Goal: Complete application form: Complete application form

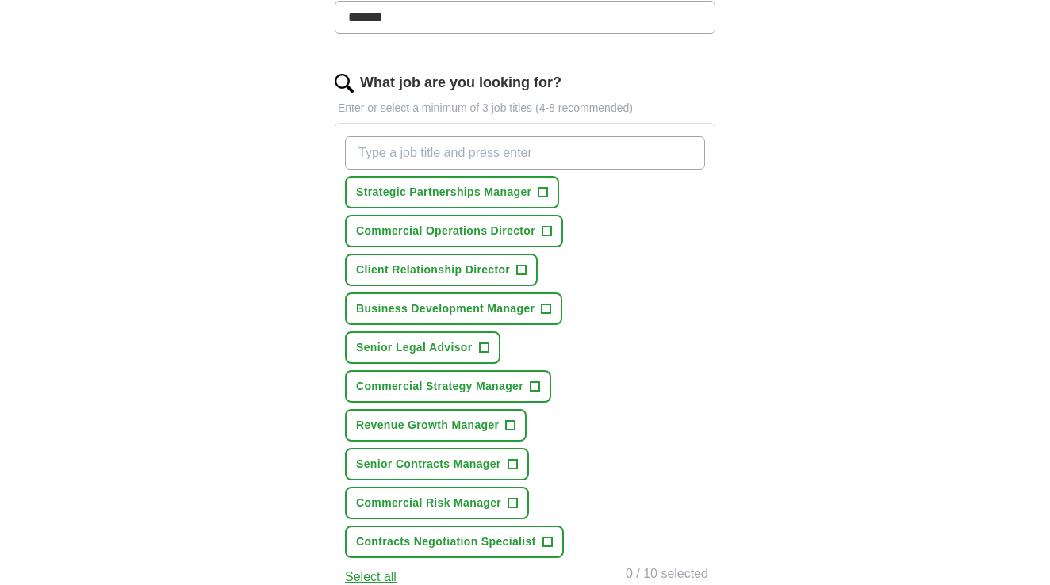
scroll to position [531, 0]
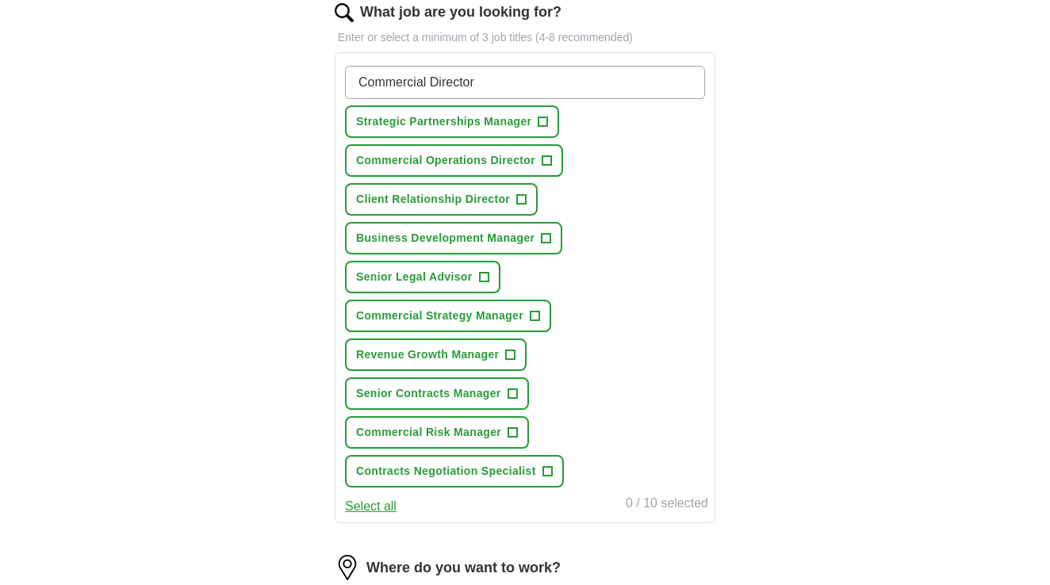
click at [504, 87] on input "Commercial Director" at bounding box center [525, 82] width 360 height 33
click at [661, 278] on div "Commercial Director Strategic Partnerships Manager + Commercial Operations Dire…" at bounding box center [525, 276] width 366 height 434
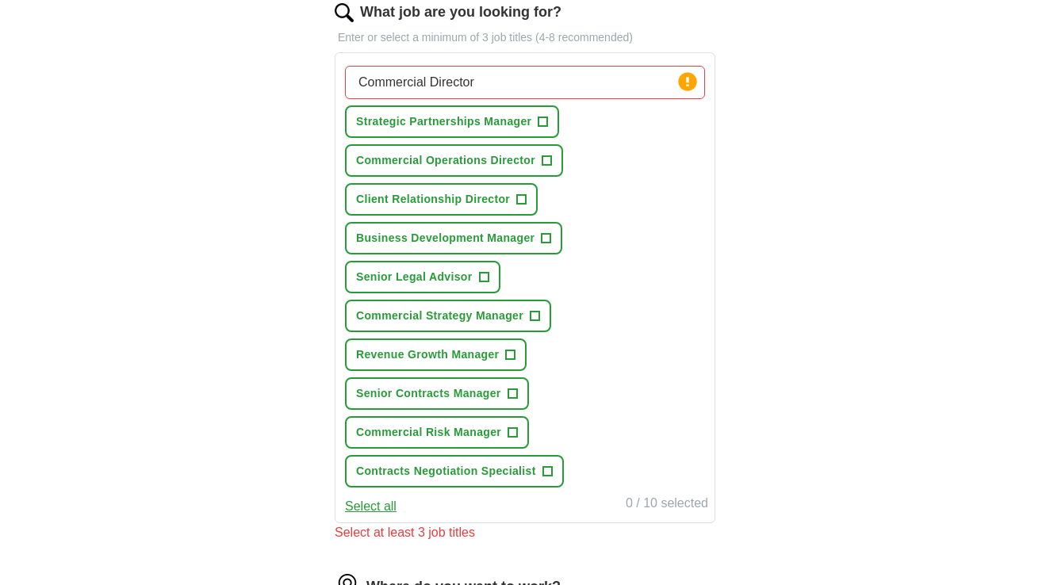
click at [483, 83] on input "Commercial Director" at bounding box center [525, 82] width 360 height 33
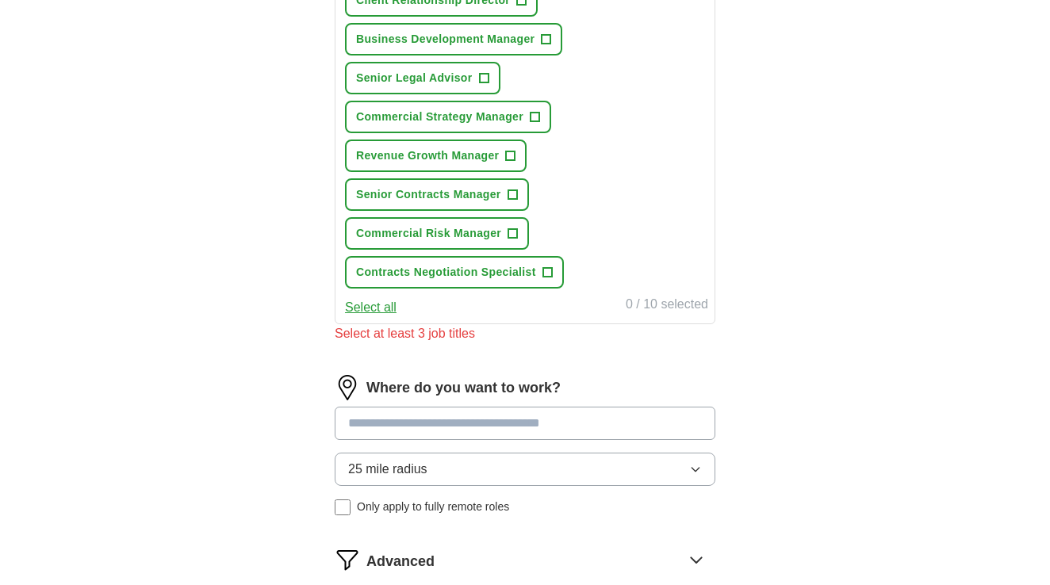
scroll to position [317, 0]
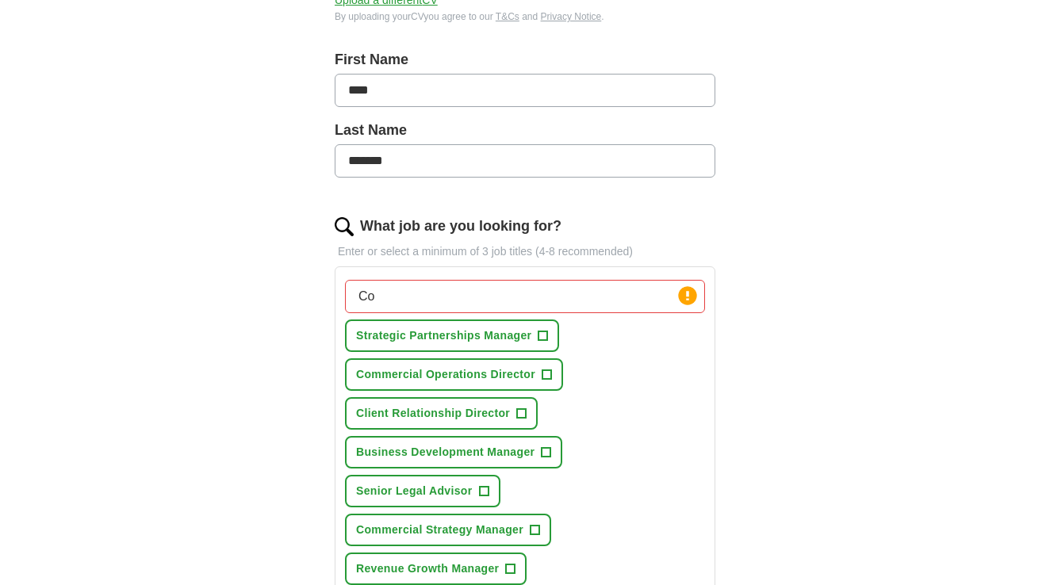
type input "C"
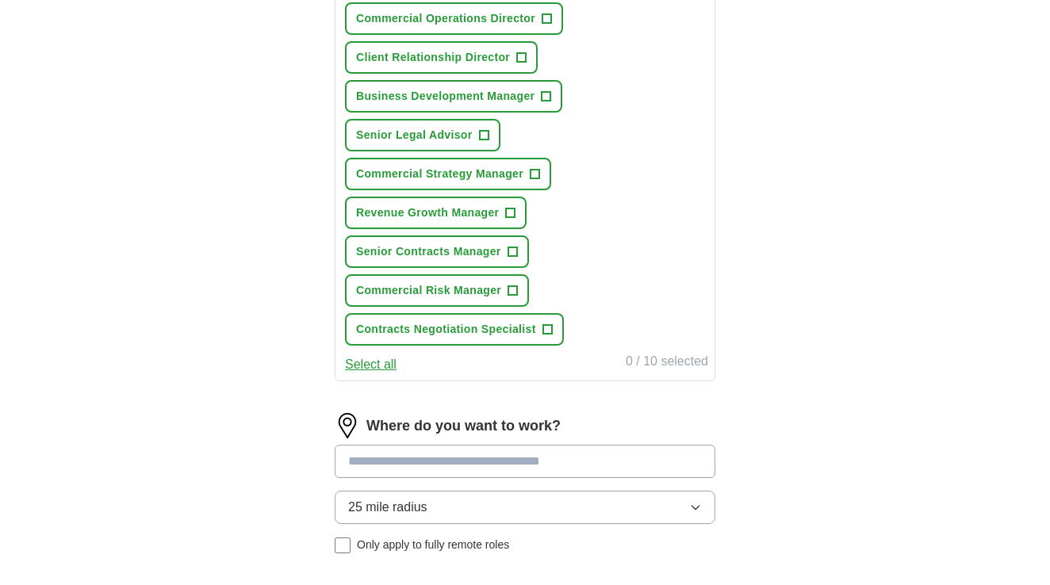
scroll to position [467, 0]
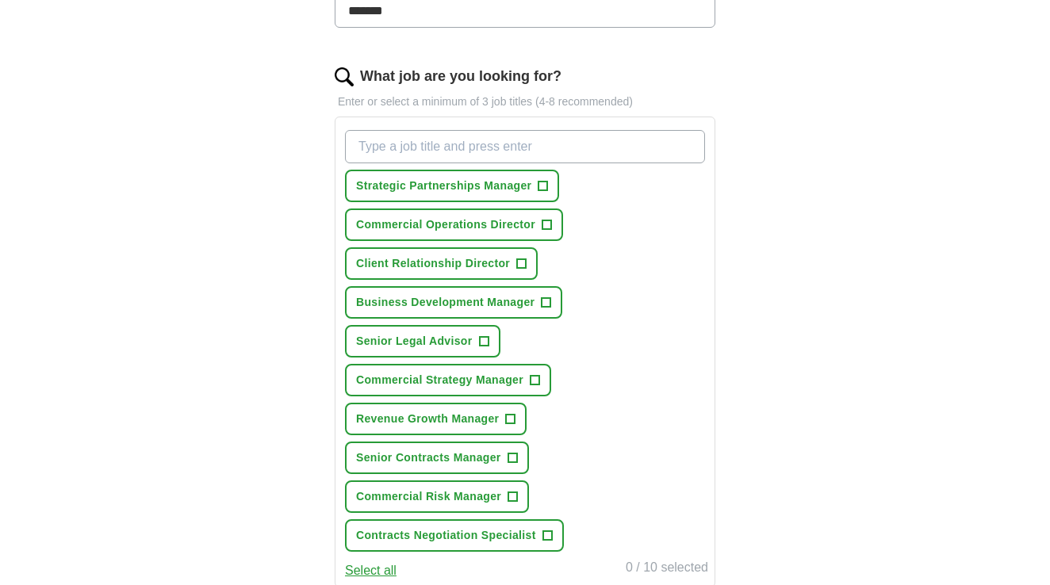
click at [553, 132] on input "What job are you looking for?" at bounding box center [525, 146] width 360 height 33
click at [553, 143] on input "What job are you looking for?" at bounding box center [525, 146] width 360 height 33
type input "Commercial Director"
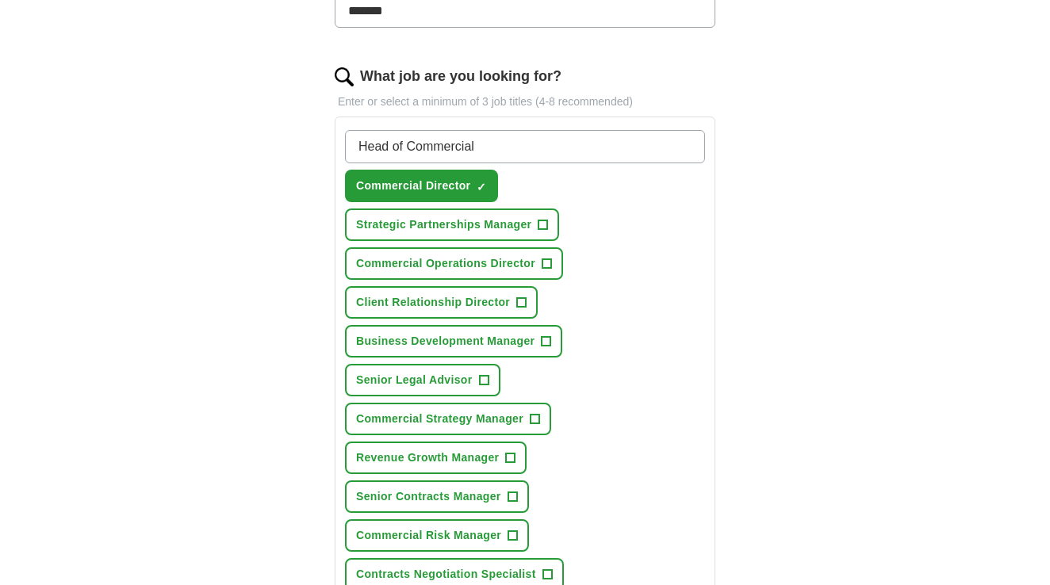
type input "Head of Commercial"
type input "Senior Commercial Manager"
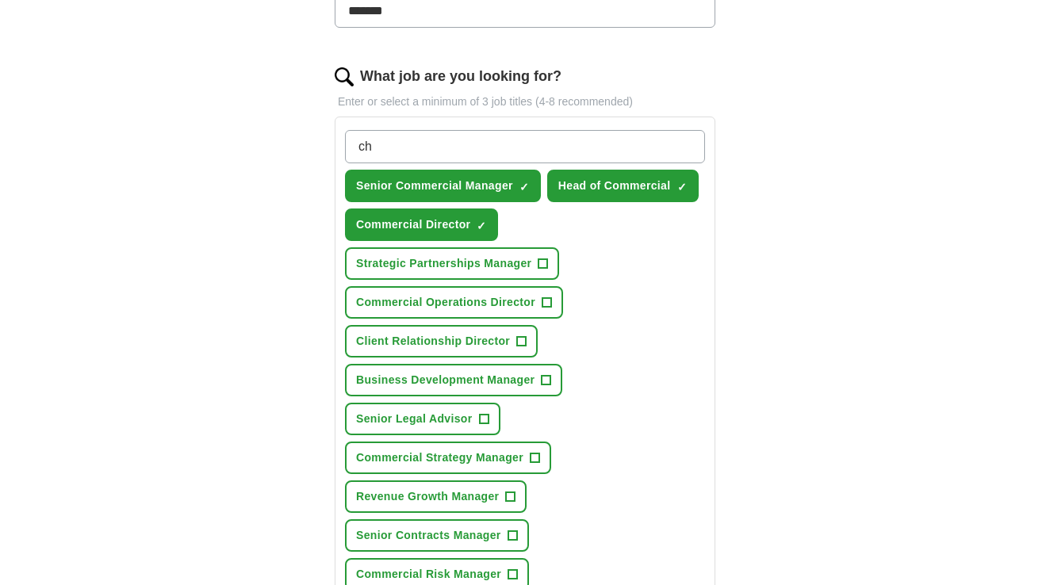
type input "c"
type input "Chief Commercial Officer"
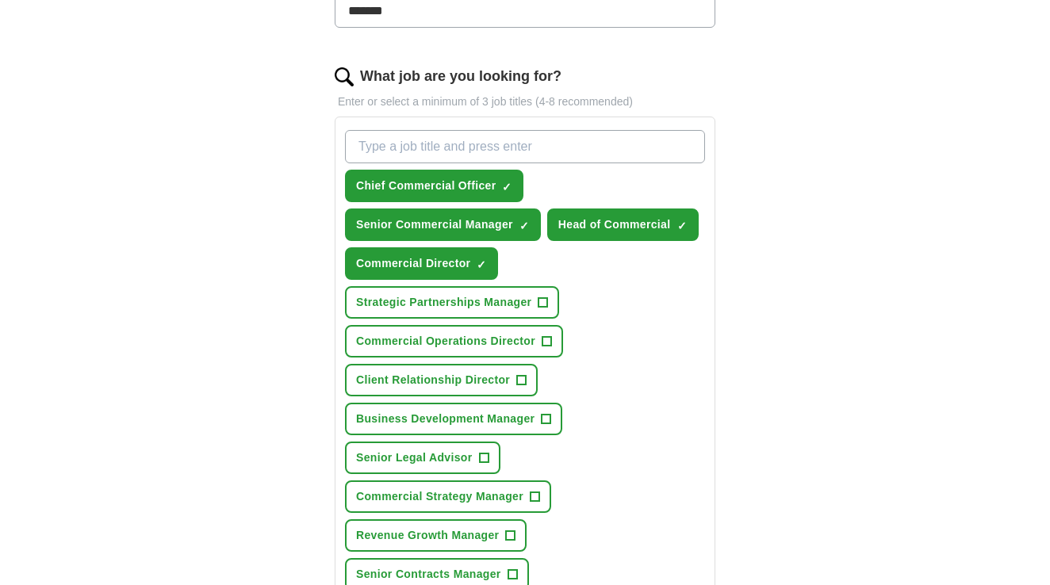
click at [511, 143] on input "What job are you looking for?" at bounding box center [525, 146] width 360 height 33
click at [547, 343] on span "+" at bounding box center [547, 341] width 10 height 13
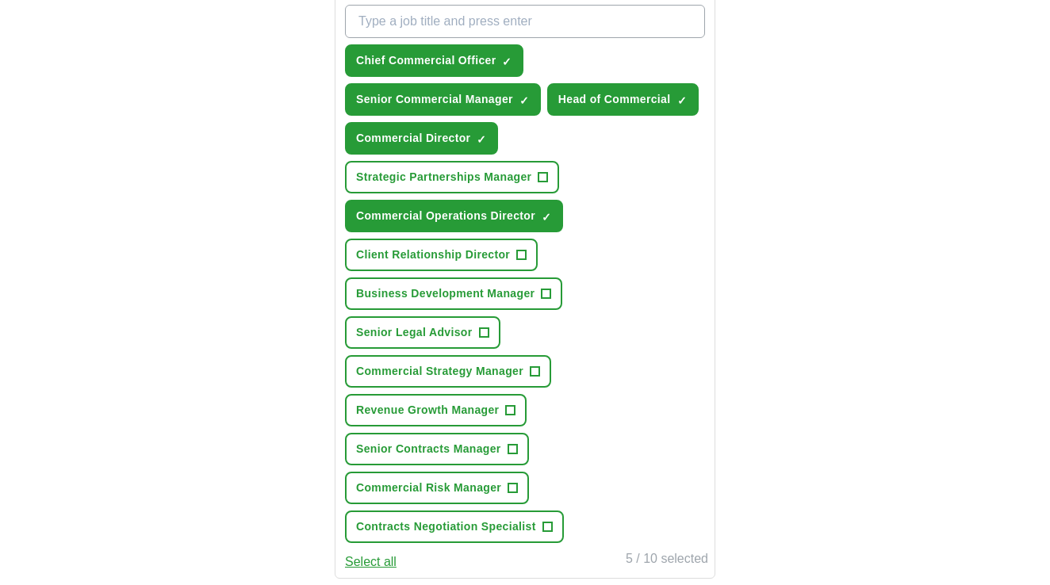
scroll to position [599, 0]
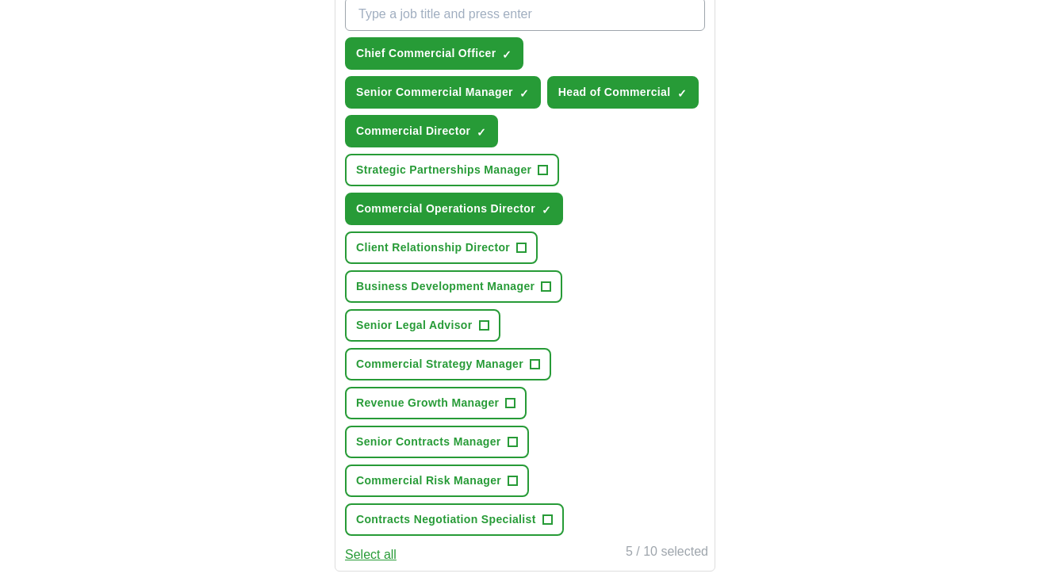
click at [514, 441] on span "+" at bounding box center [512, 442] width 10 height 13
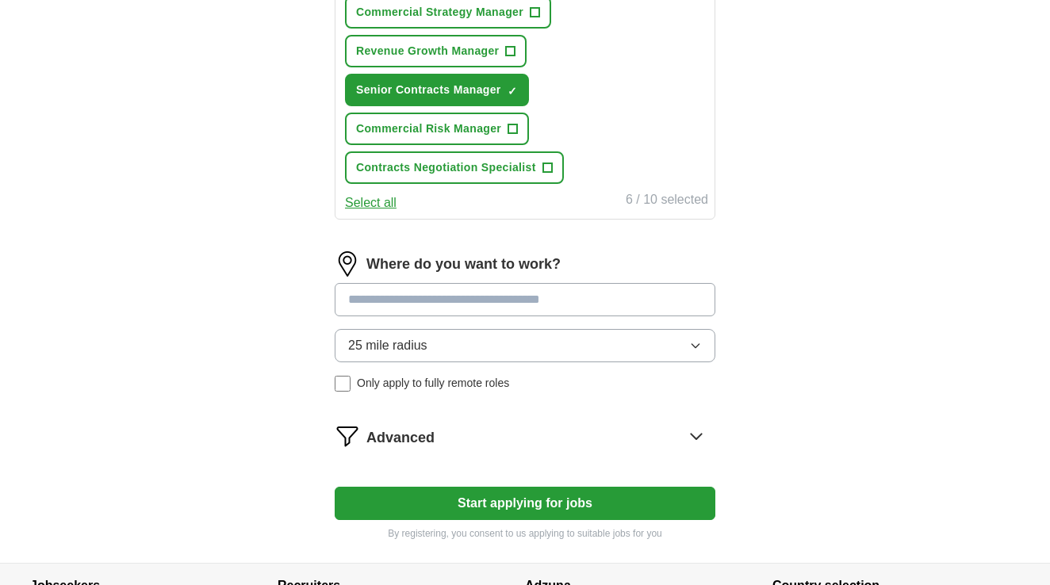
scroll to position [960, 0]
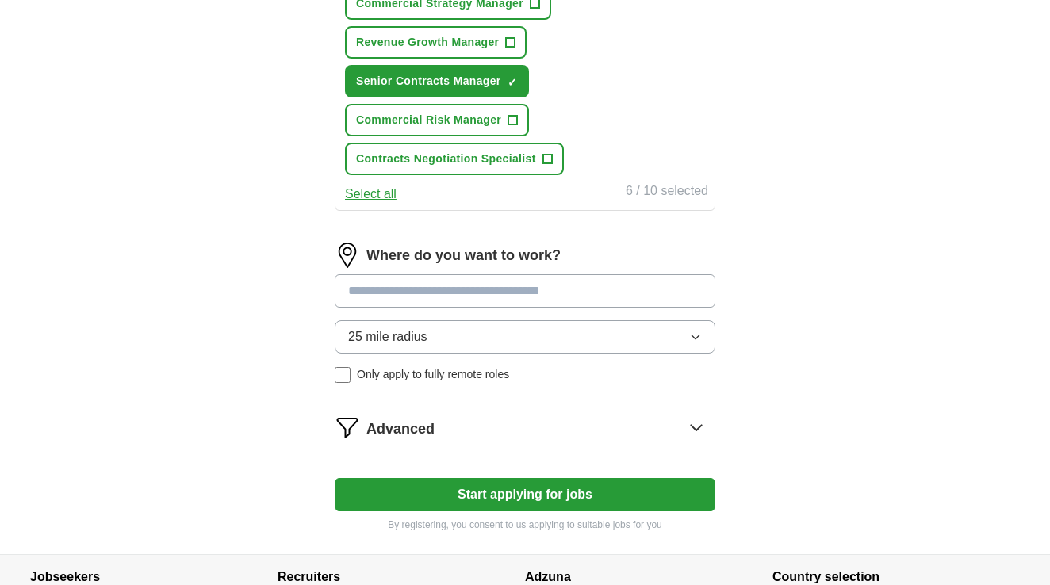
click at [495, 297] on input at bounding box center [525, 290] width 380 height 33
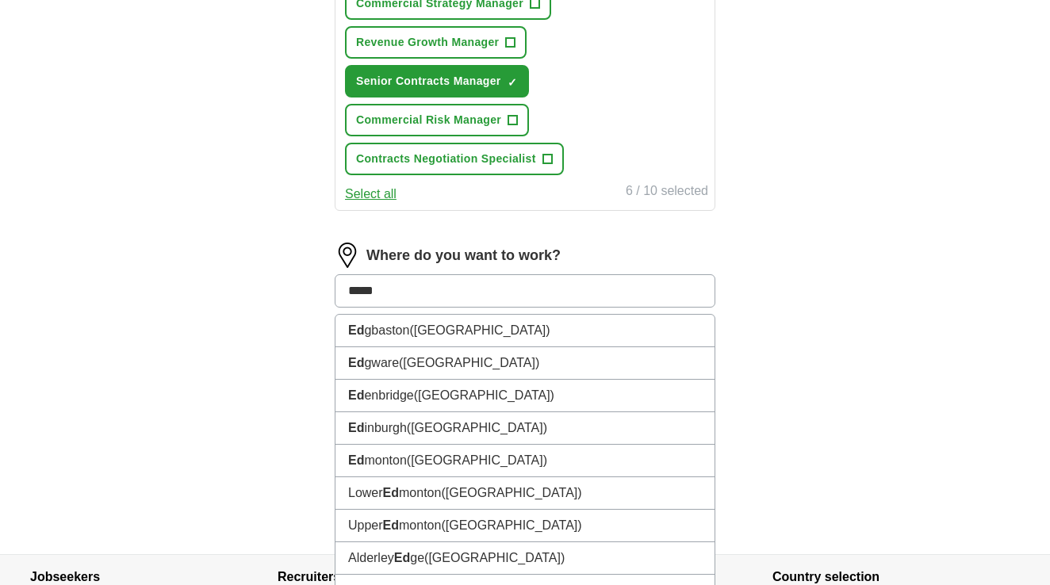
type input "****"
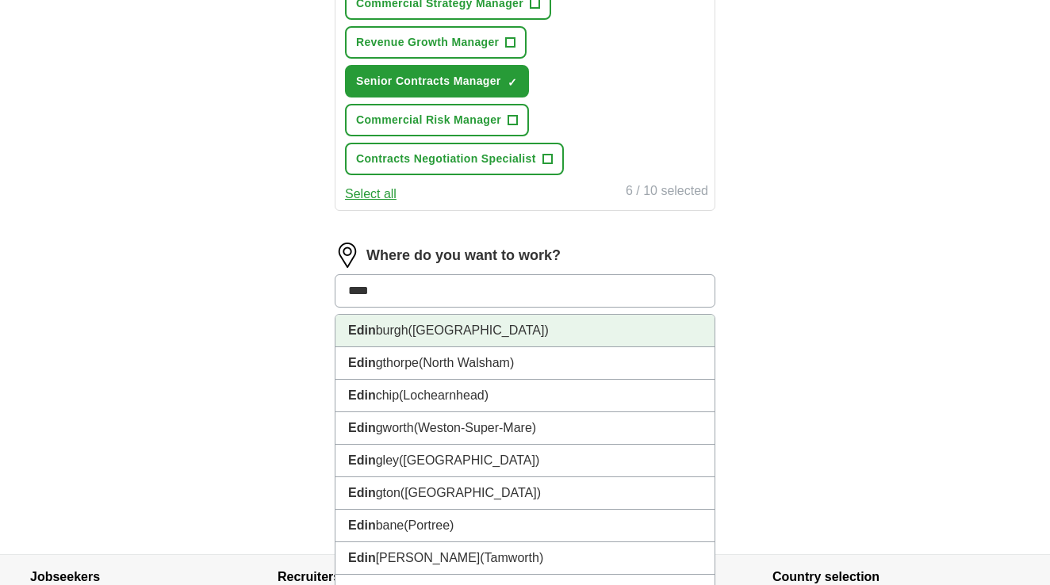
click at [492, 335] on li "Edin burgh (Scotland)" at bounding box center [524, 331] width 379 height 33
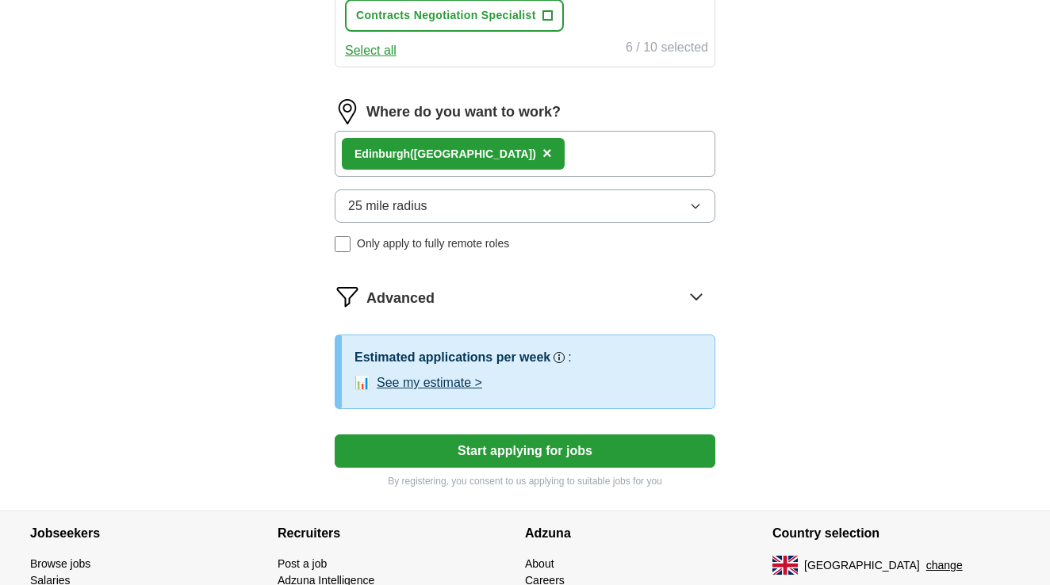
scroll to position [1141, 0]
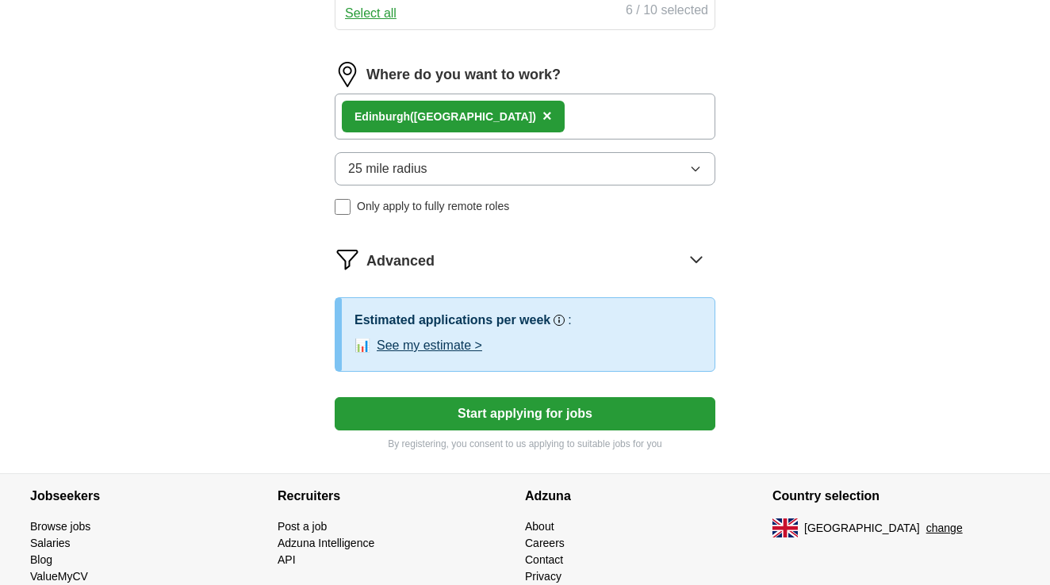
click at [691, 257] on icon at bounding box center [695, 260] width 10 height 6
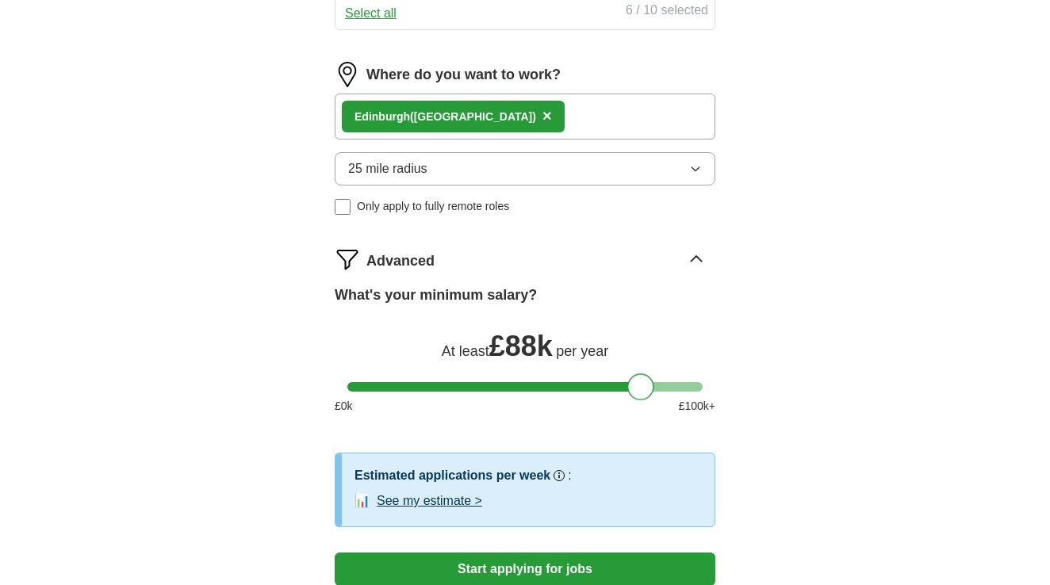
drag, startPoint x: 364, startPoint y: 392, endPoint x: 644, endPoint y: 389, distance: 279.8
click at [644, 389] on div at bounding box center [640, 386] width 27 height 27
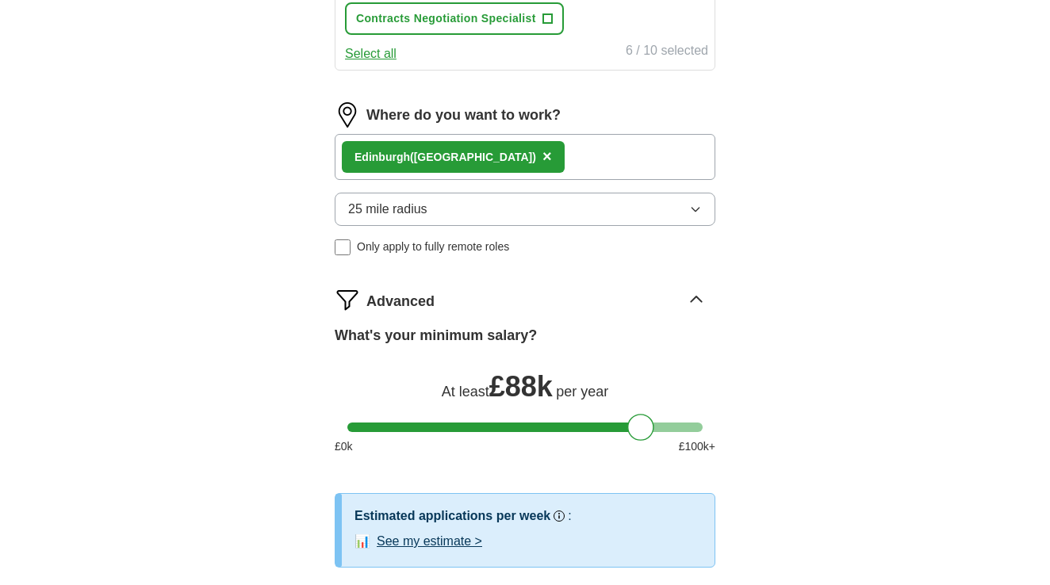
scroll to position [1045, 0]
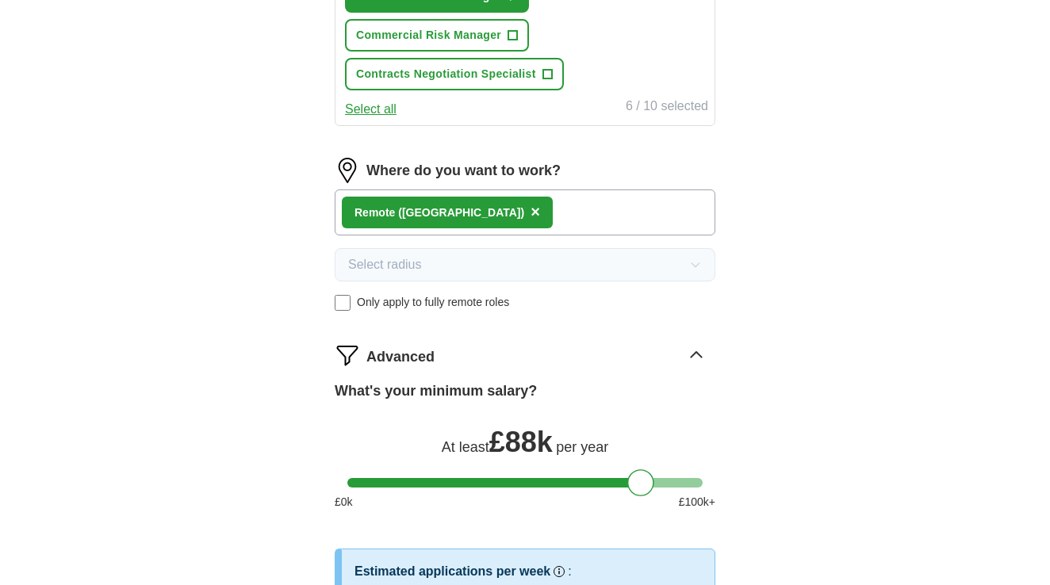
click at [530, 212] on span "×" at bounding box center [535, 211] width 10 height 17
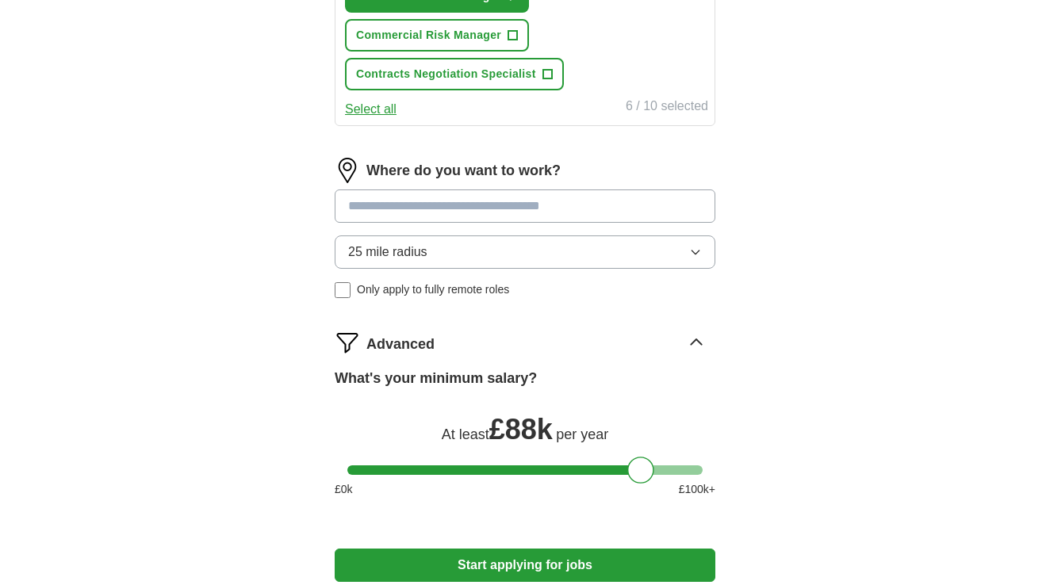
click at [427, 208] on input at bounding box center [525, 205] width 380 height 33
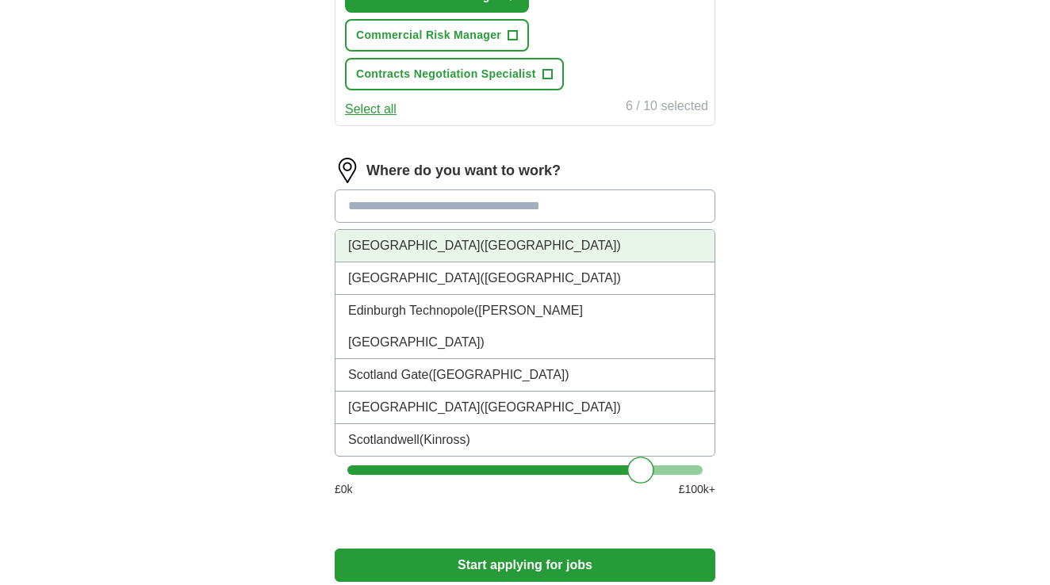
click at [480, 249] on span "(Scotland)" at bounding box center [550, 245] width 140 height 13
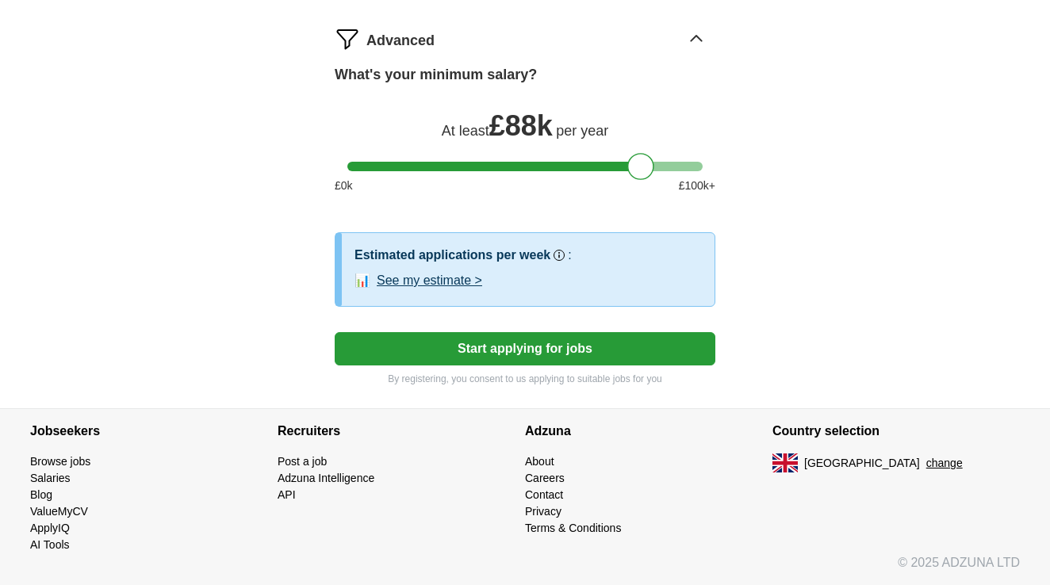
scroll to position [1361, 0]
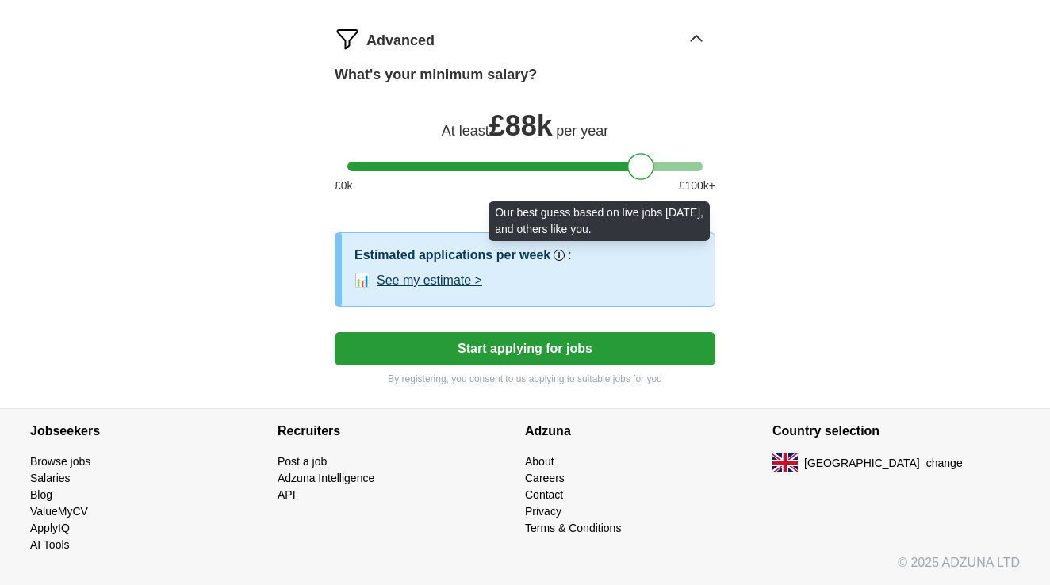
click at [561, 255] on circle at bounding box center [559, 255] width 8 height 8
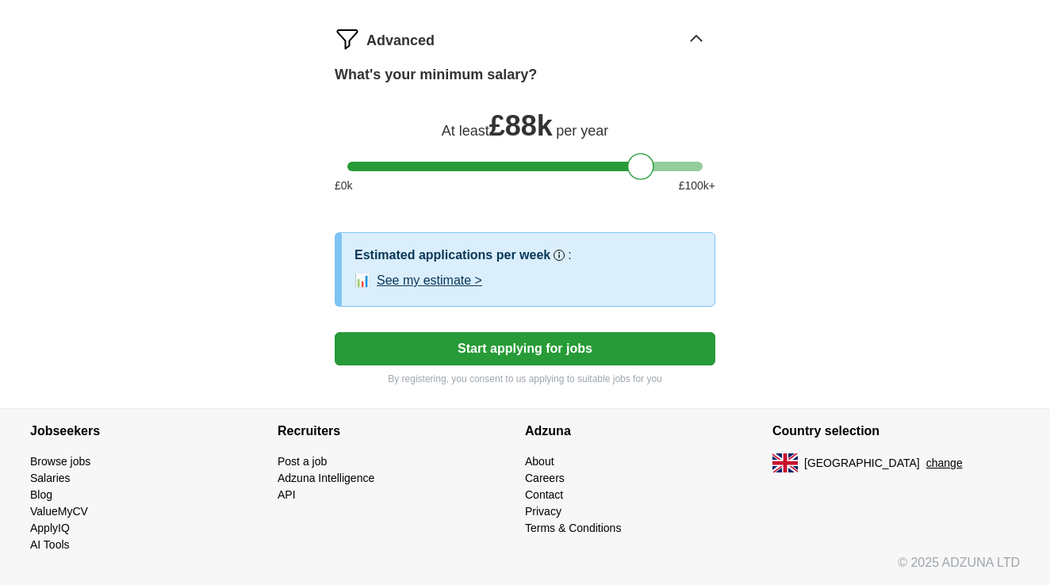
click at [465, 278] on button "See my estimate >" at bounding box center [429, 280] width 105 height 19
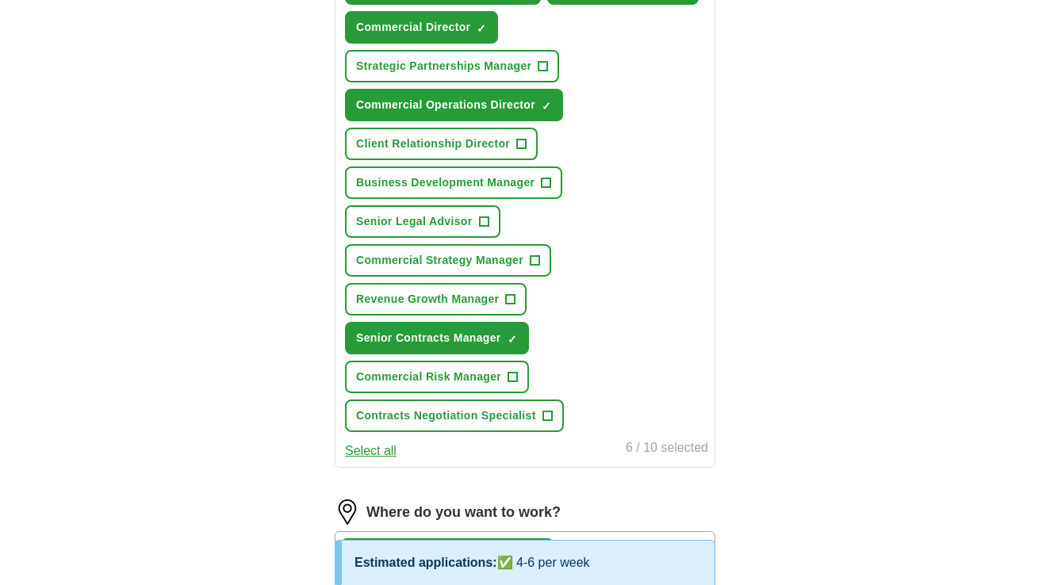
scroll to position [667, 0]
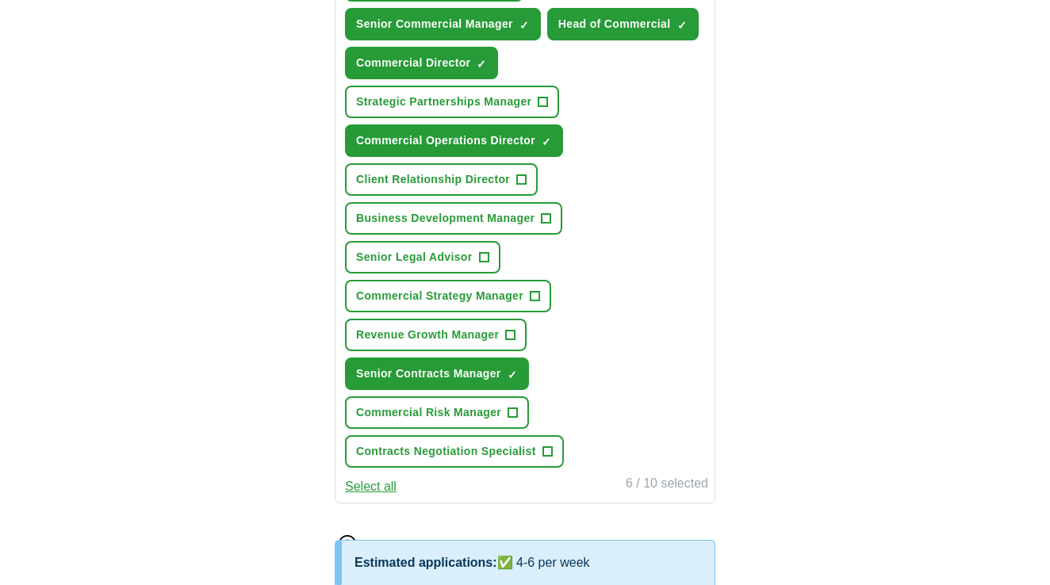
click at [539, 296] on span "+" at bounding box center [535, 296] width 10 height 13
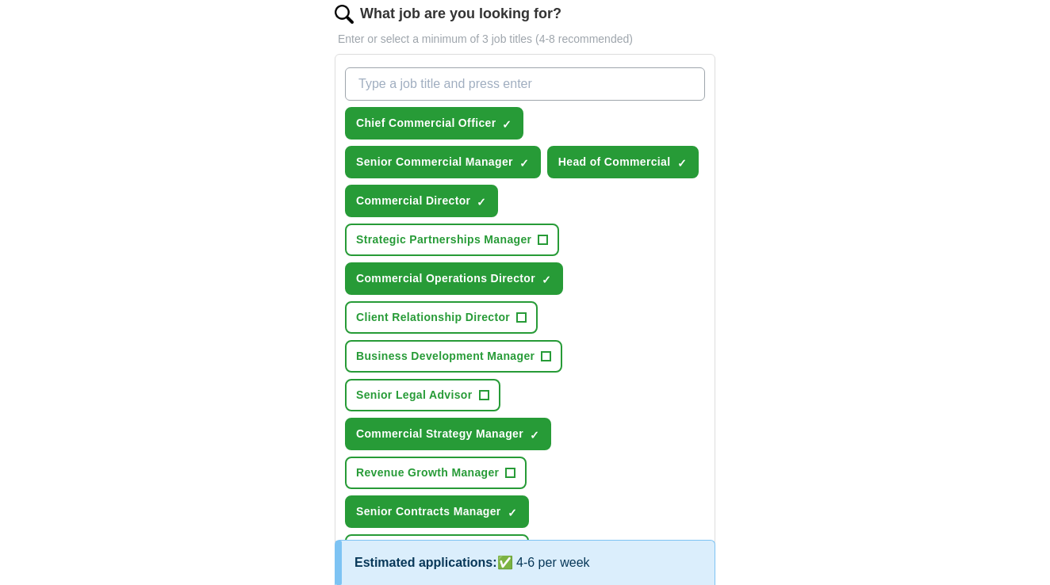
scroll to position [488, 0]
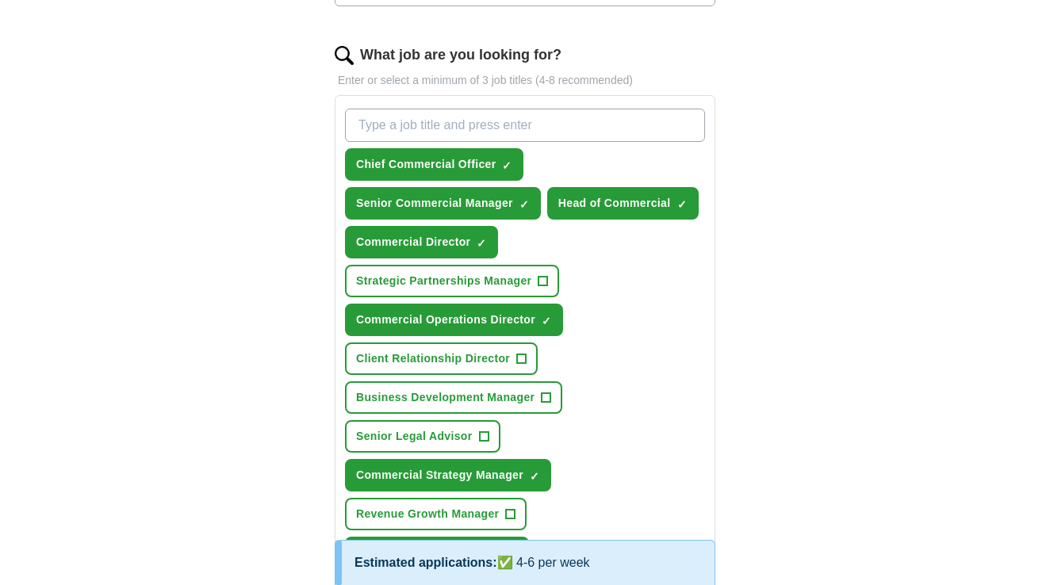
click at [622, 128] on input "What job are you looking for?" at bounding box center [525, 125] width 360 height 33
type input "Alliances Director"
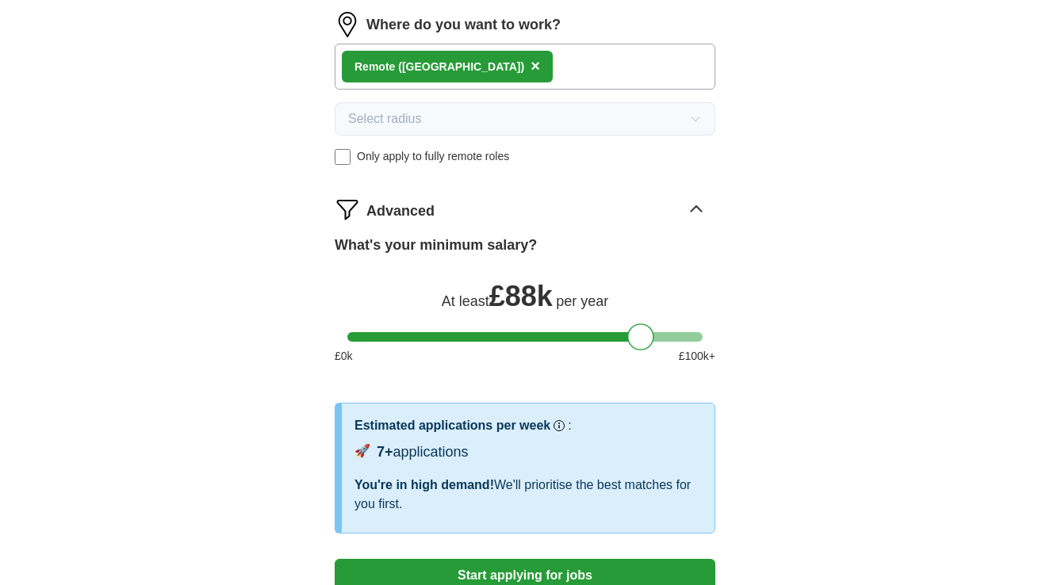
scroll to position [1330, 0]
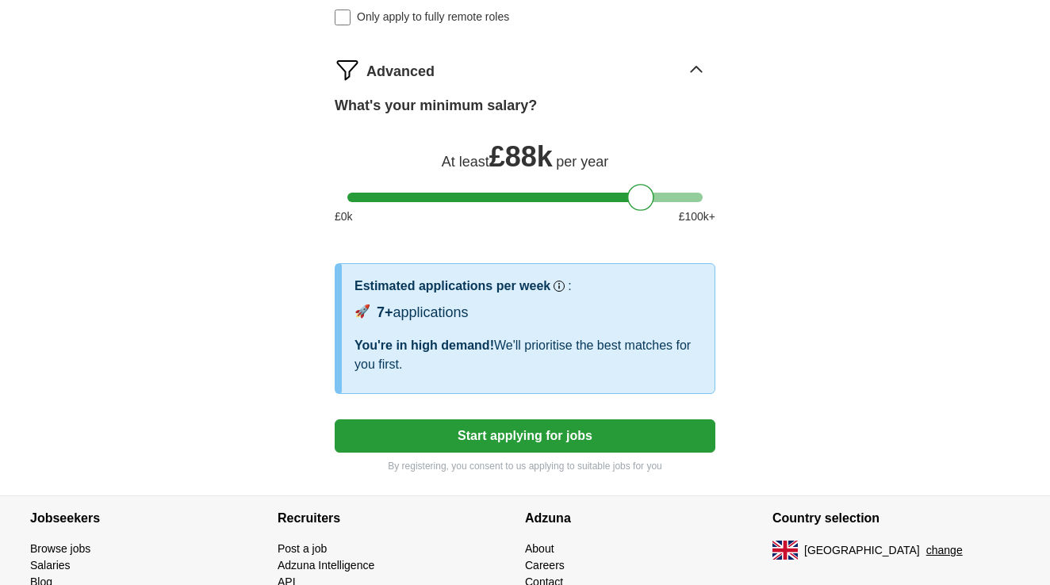
click at [519, 438] on button "Start applying for jobs" at bounding box center [525, 435] width 380 height 33
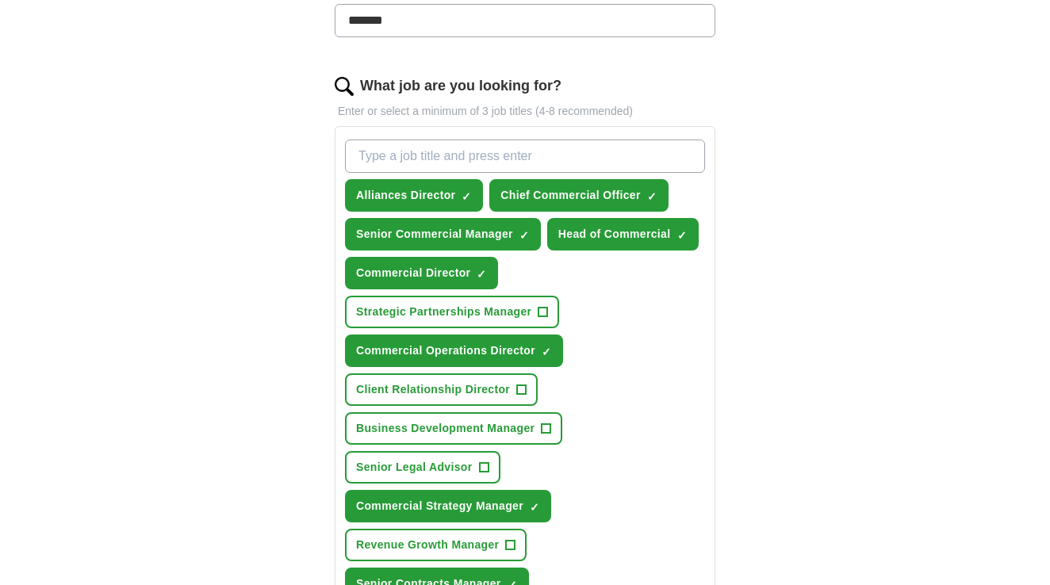
select select "**"
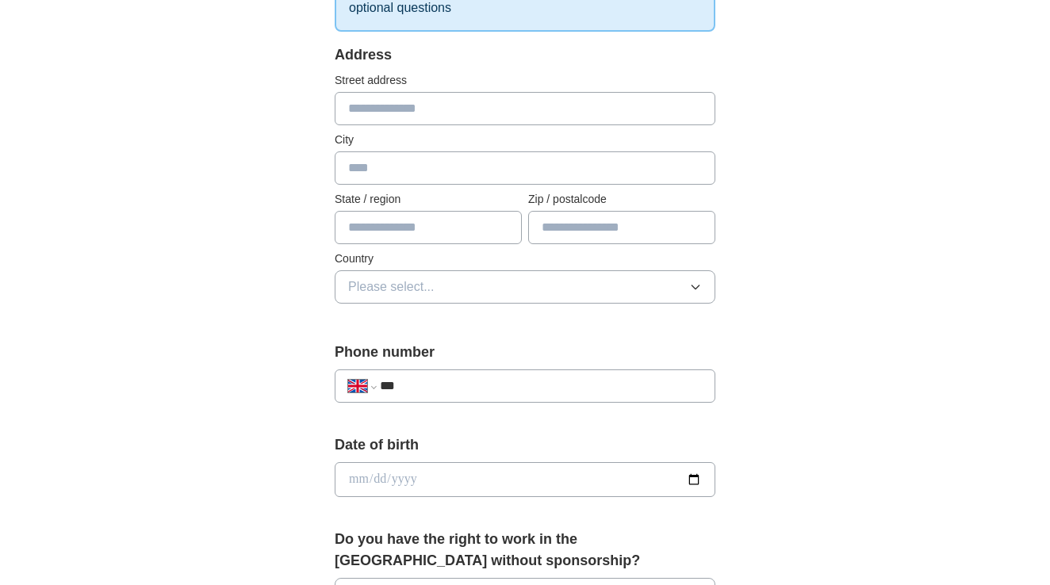
scroll to position [113, 0]
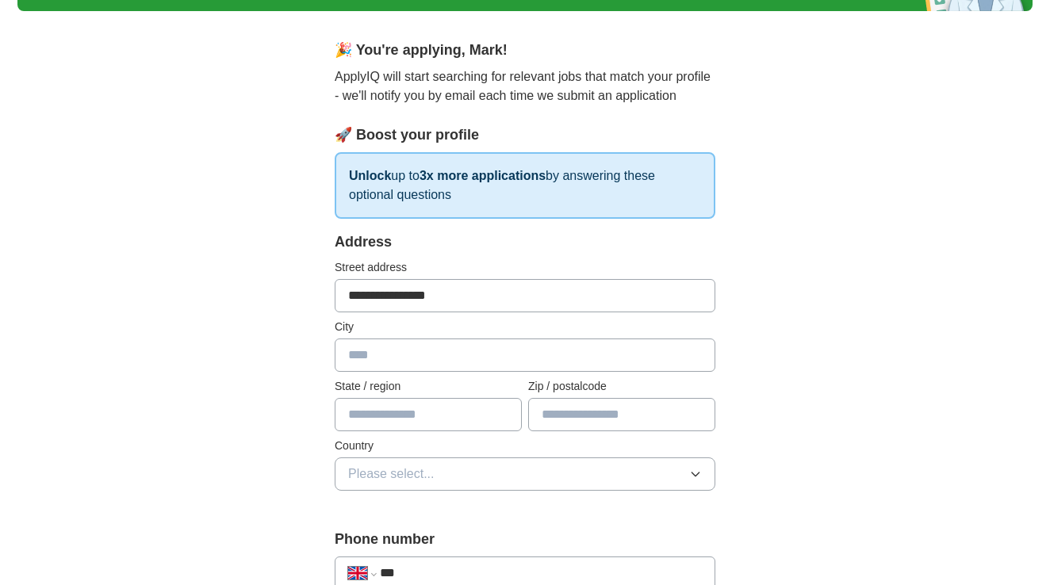
type input "**********"
type input "*********"
type input "********"
click at [491, 468] on button "Please select..." at bounding box center [525, 473] width 380 height 33
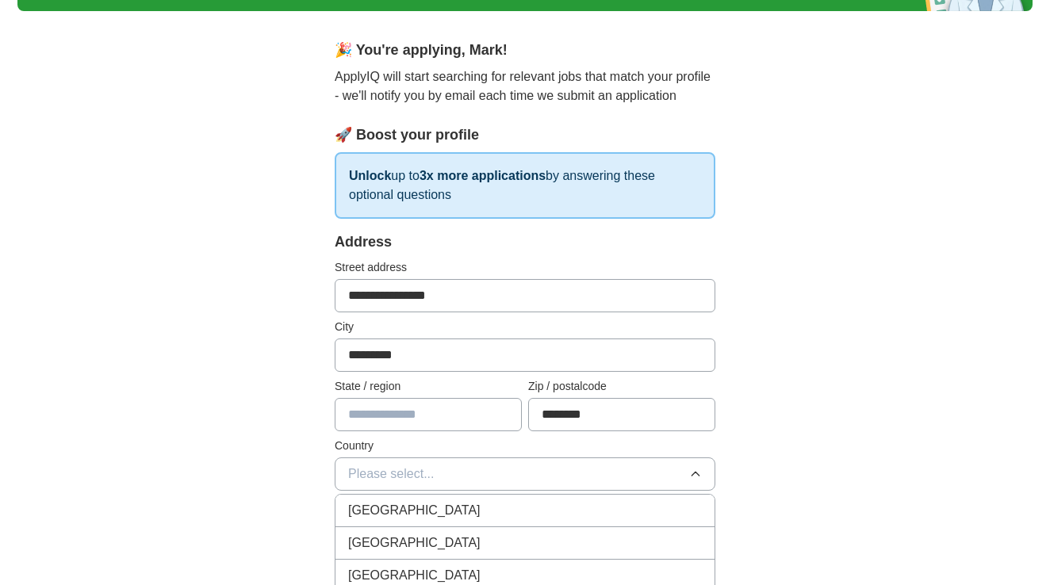
click at [476, 499] on li "[GEOGRAPHIC_DATA]" at bounding box center [524, 511] width 379 height 33
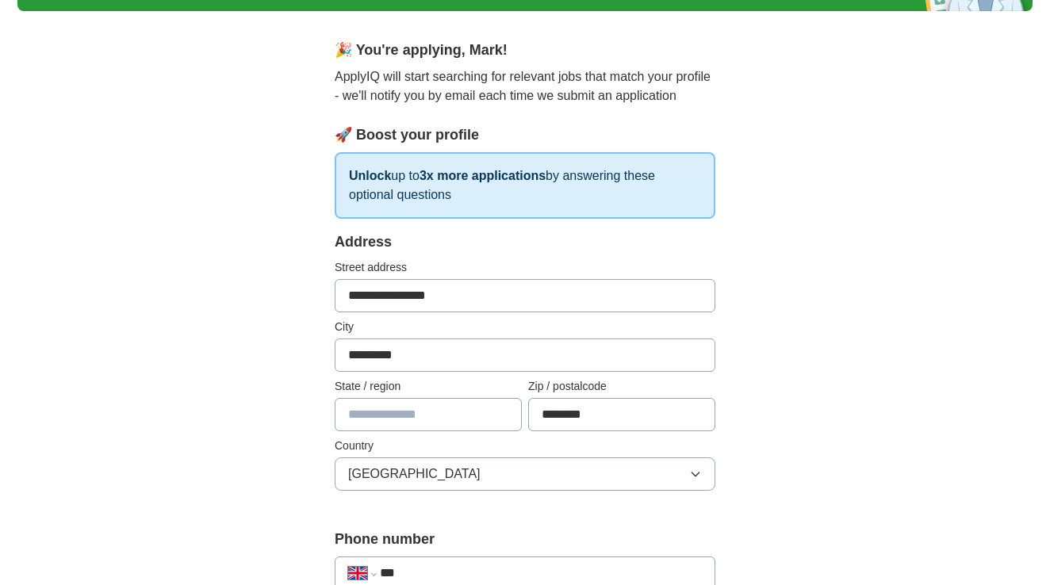
click at [426, 416] on input "text" at bounding box center [428, 414] width 187 height 33
type input "**********"
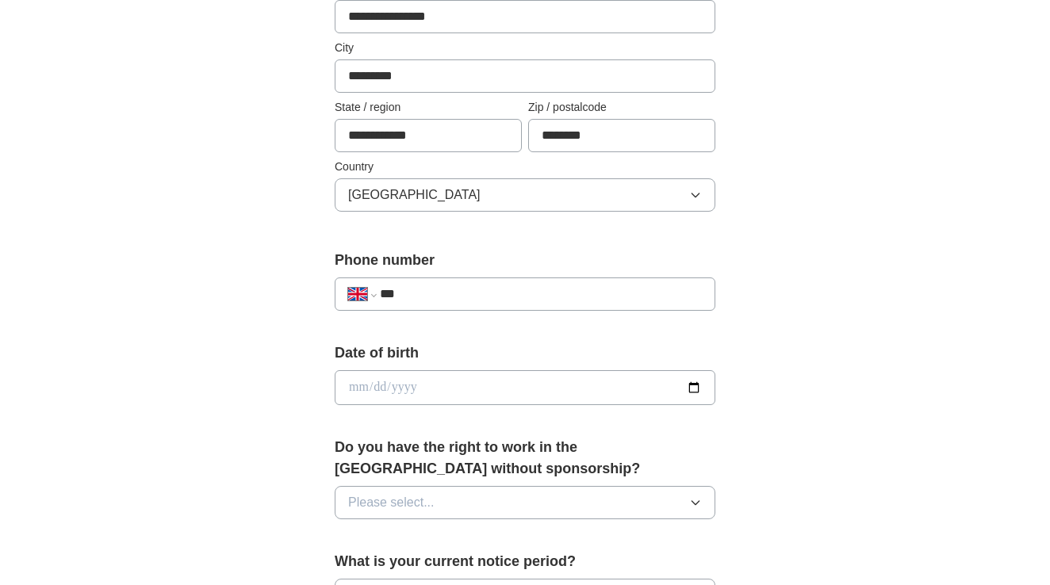
scroll to position [461, 0]
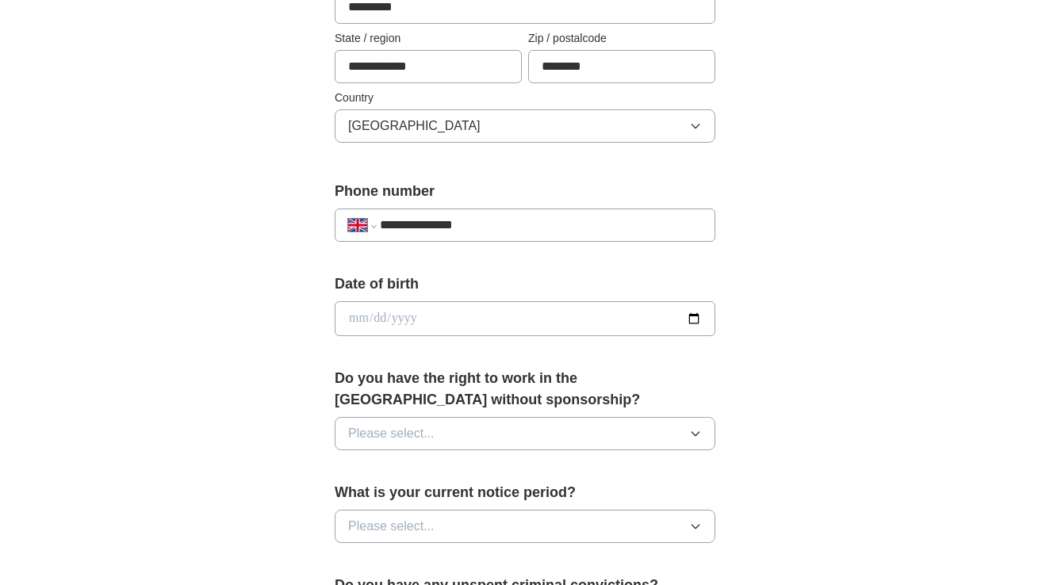
type input "**********"
click at [353, 315] on input "date" at bounding box center [525, 318] width 380 height 35
click at [369, 316] on input "date" at bounding box center [525, 318] width 380 height 35
click at [426, 319] on input "date" at bounding box center [525, 318] width 380 height 35
click at [403, 320] on input "date" at bounding box center [525, 318] width 380 height 35
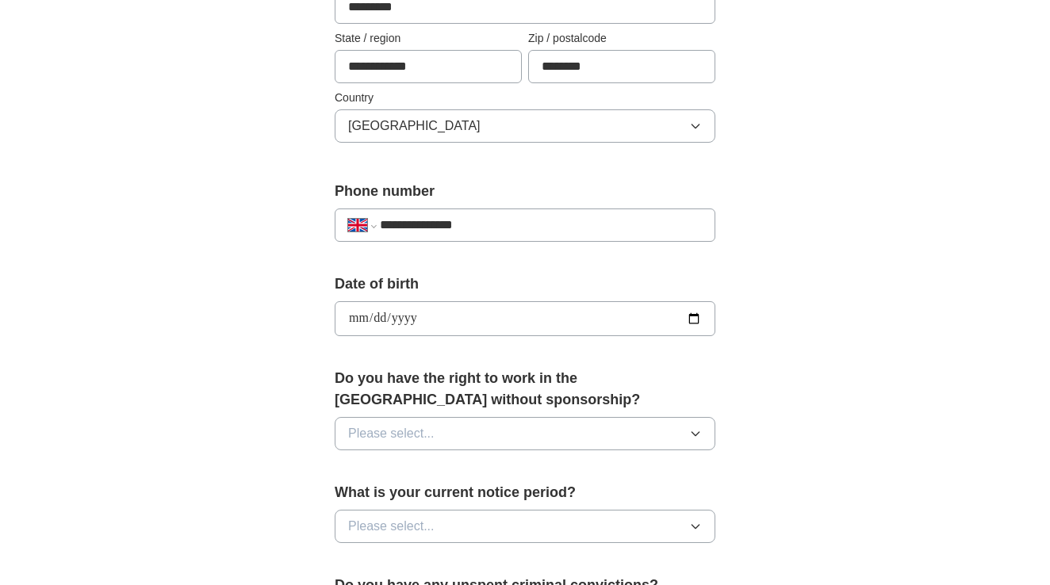
type input "**********"
click at [281, 333] on div "**********" at bounding box center [524, 342] width 507 height 1333
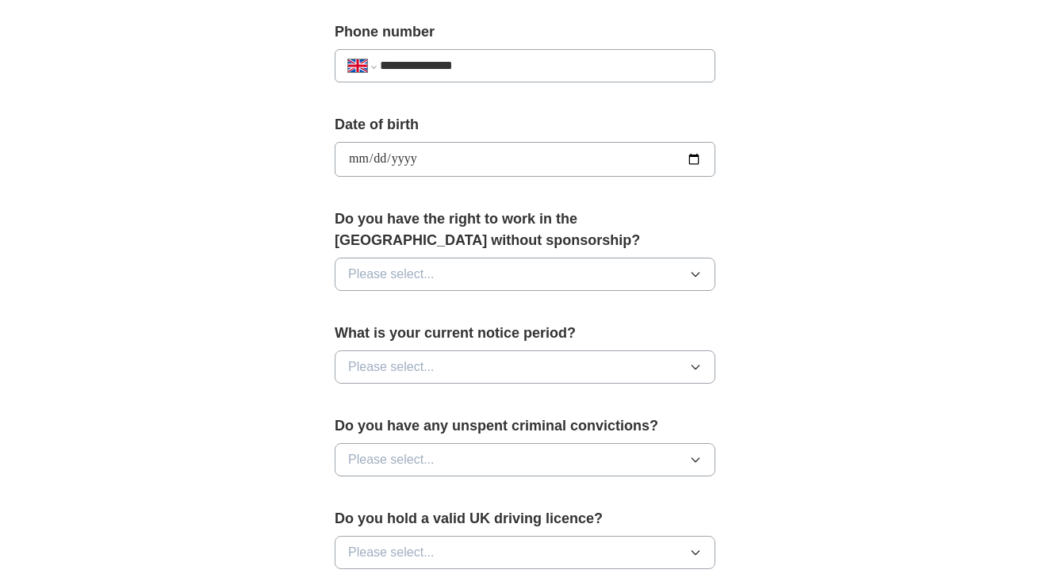
scroll to position [677, 0]
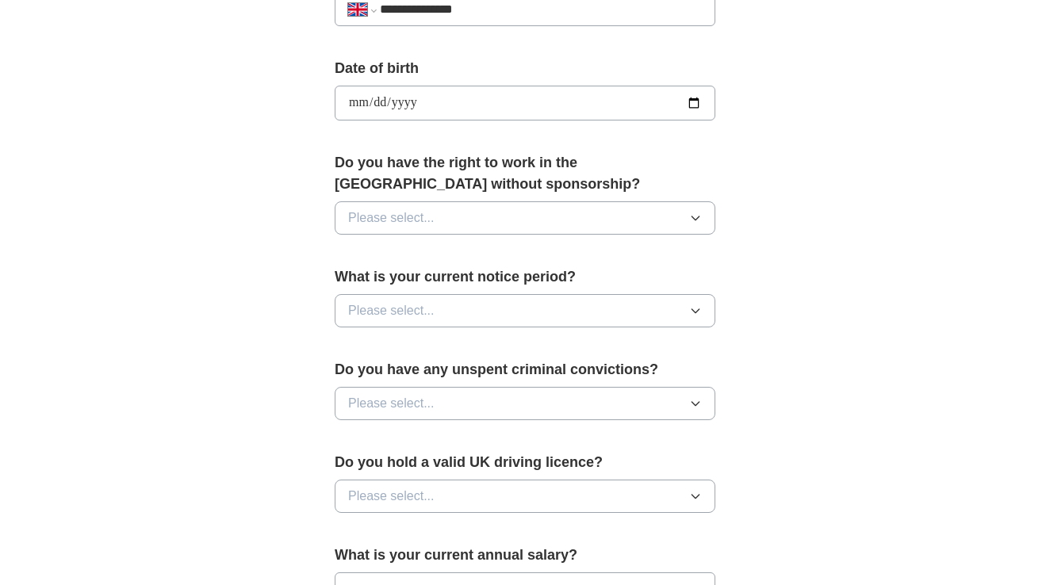
click at [421, 215] on span "Please select..." at bounding box center [391, 217] width 86 height 19
click at [407, 246] on li "Yes" at bounding box center [524, 255] width 379 height 33
click at [421, 309] on span "Please select..." at bounding box center [391, 310] width 86 height 19
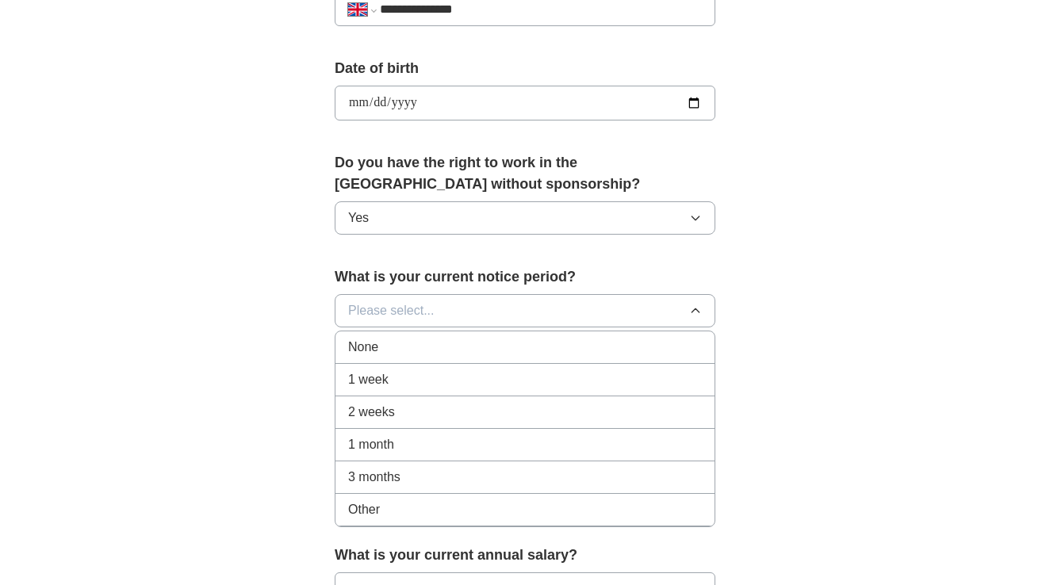
click at [424, 454] on div "1 month" at bounding box center [525, 444] width 354 height 19
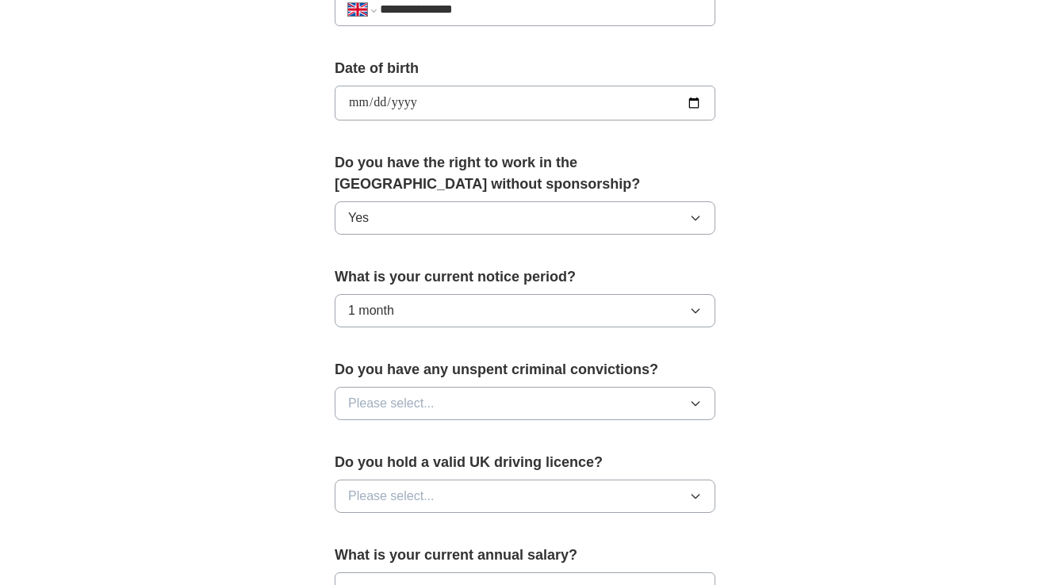
click at [425, 409] on span "Please select..." at bounding box center [391, 403] width 86 height 19
click at [419, 471] on div "No" at bounding box center [525, 472] width 354 height 19
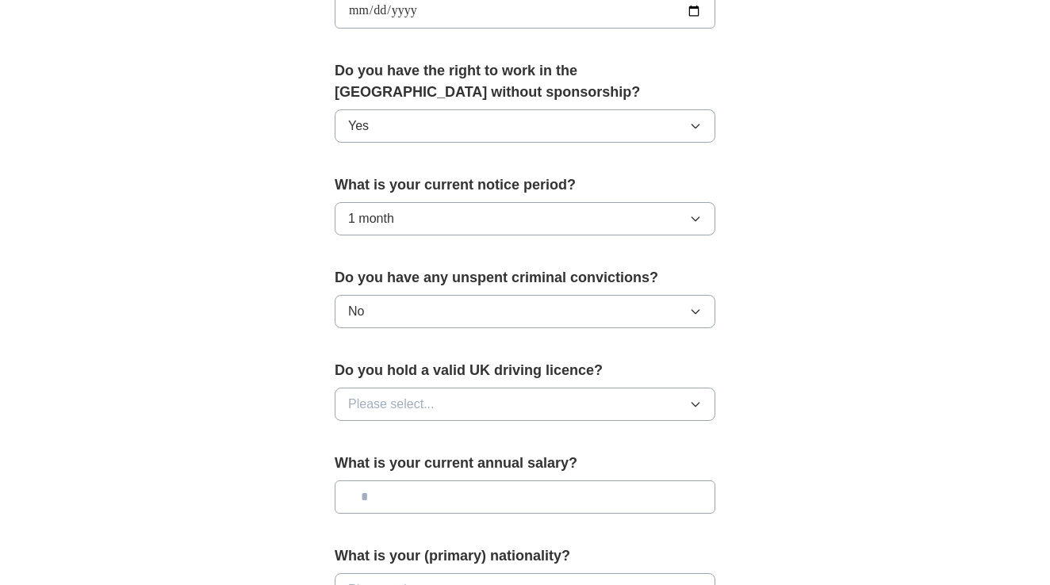
scroll to position [847, 0]
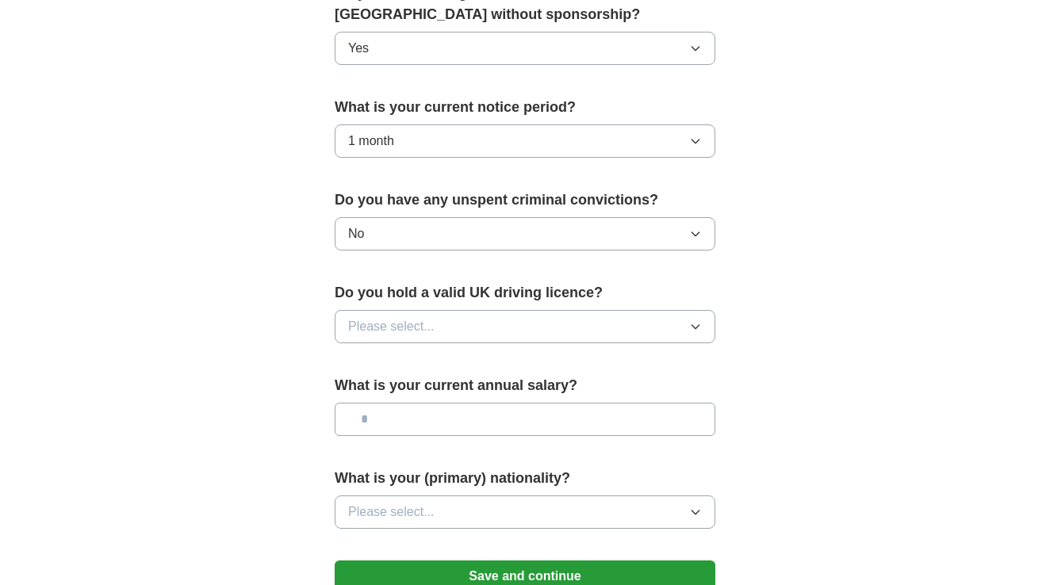
click at [379, 323] on span "Please select..." at bounding box center [391, 326] width 86 height 19
click at [361, 331] on span "Please select..." at bounding box center [391, 326] width 86 height 19
click at [371, 356] on div "Yes" at bounding box center [525, 363] width 354 height 19
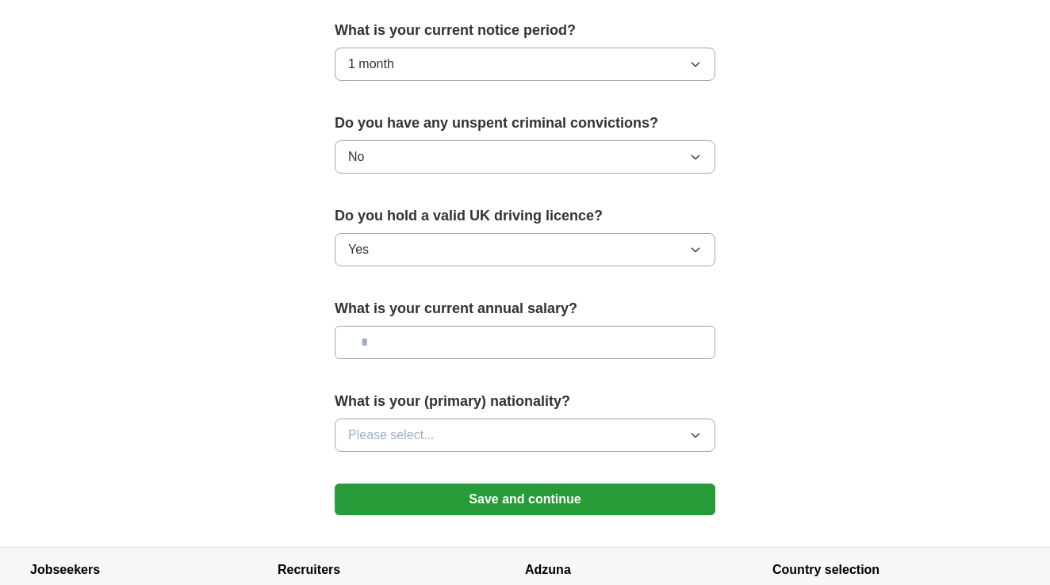
scroll to position [934, 0]
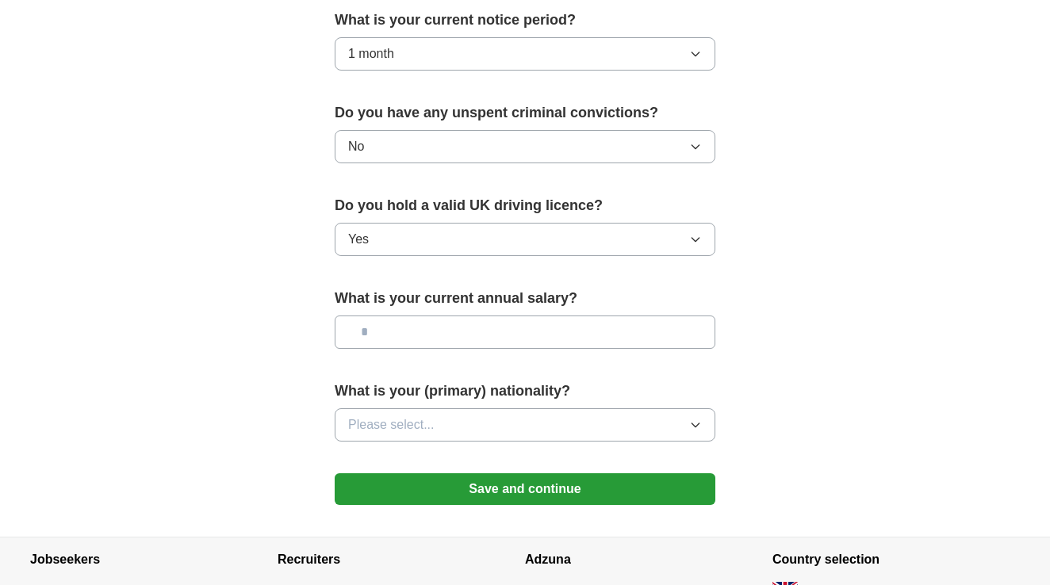
click at [448, 349] on input "text" at bounding box center [525, 331] width 380 height 33
click at [384, 334] on input "*******" at bounding box center [525, 331] width 380 height 33
click at [382, 334] on input "*******" at bounding box center [525, 331] width 380 height 33
type input "*******"
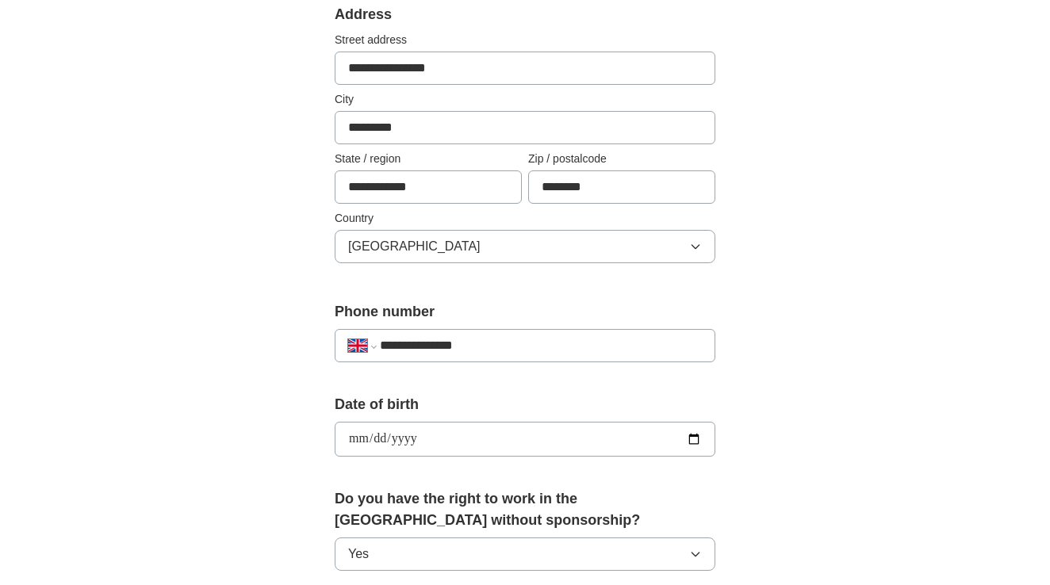
scroll to position [373, 0]
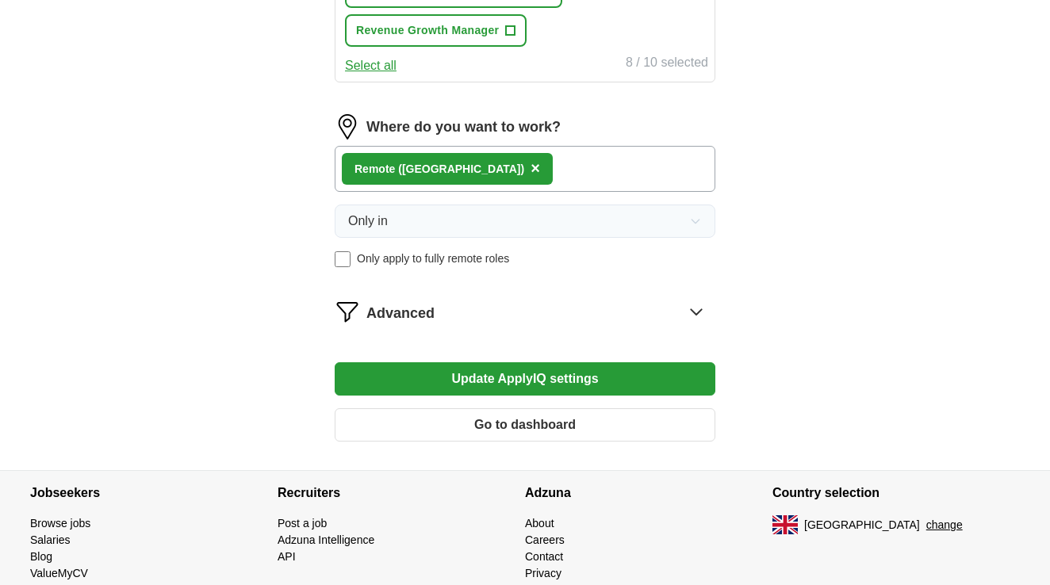
scroll to position [869, 0]
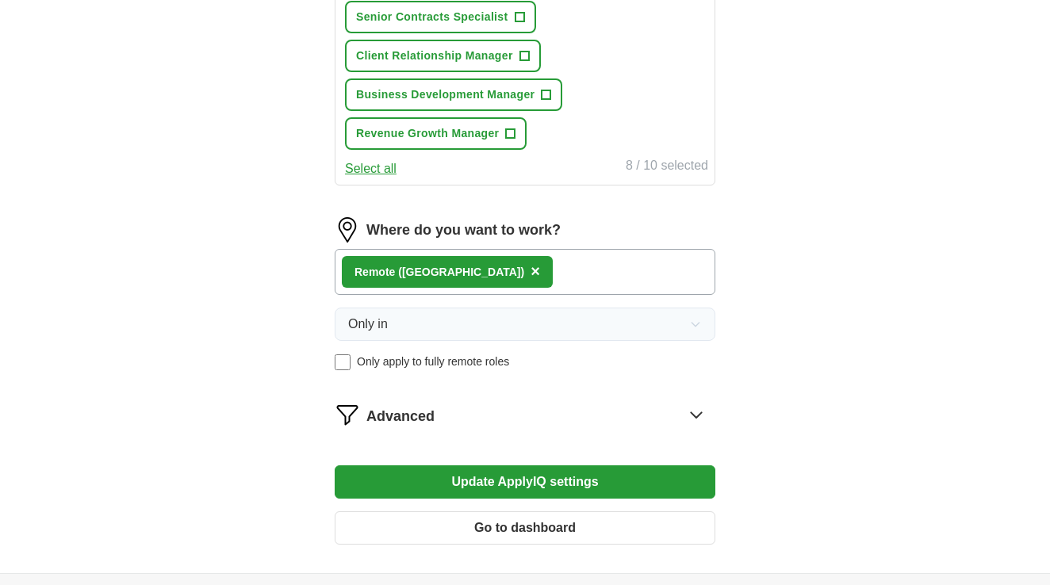
click at [684, 411] on icon at bounding box center [695, 414] width 25 height 25
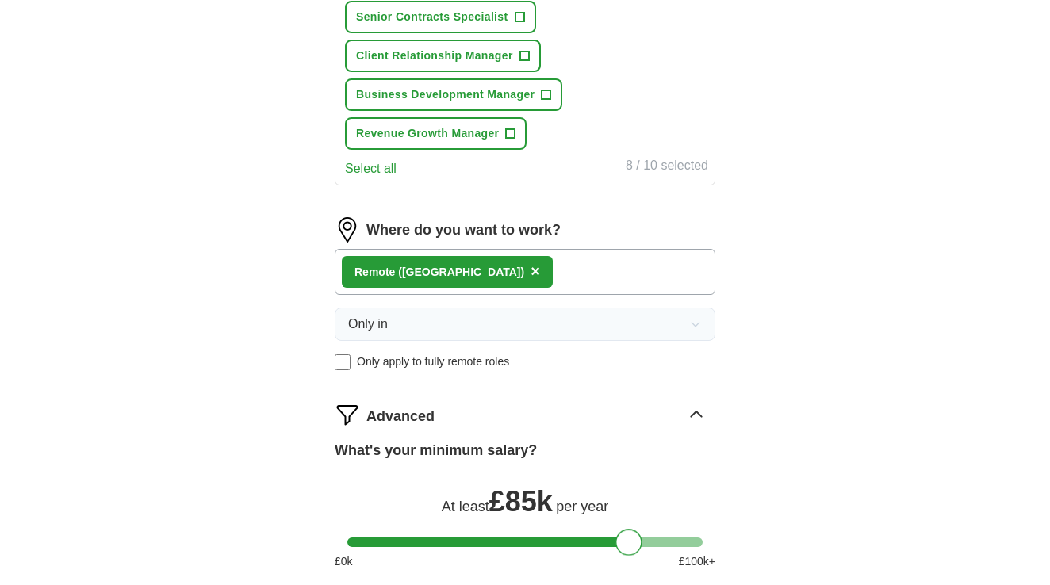
drag, startPoint x: 638, startPoint y: 545, endPoint x: 626, endPoint y: 544, distance: 12.0
click at [627, 544] on div at bounding box center [628, 542] width 27 height 27
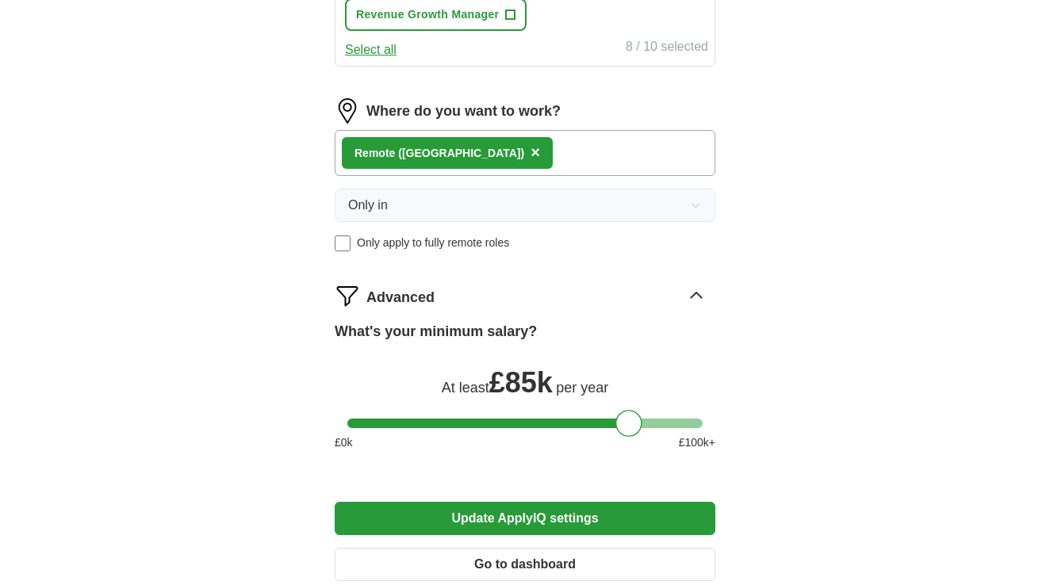
scroll to position [1189, 0]
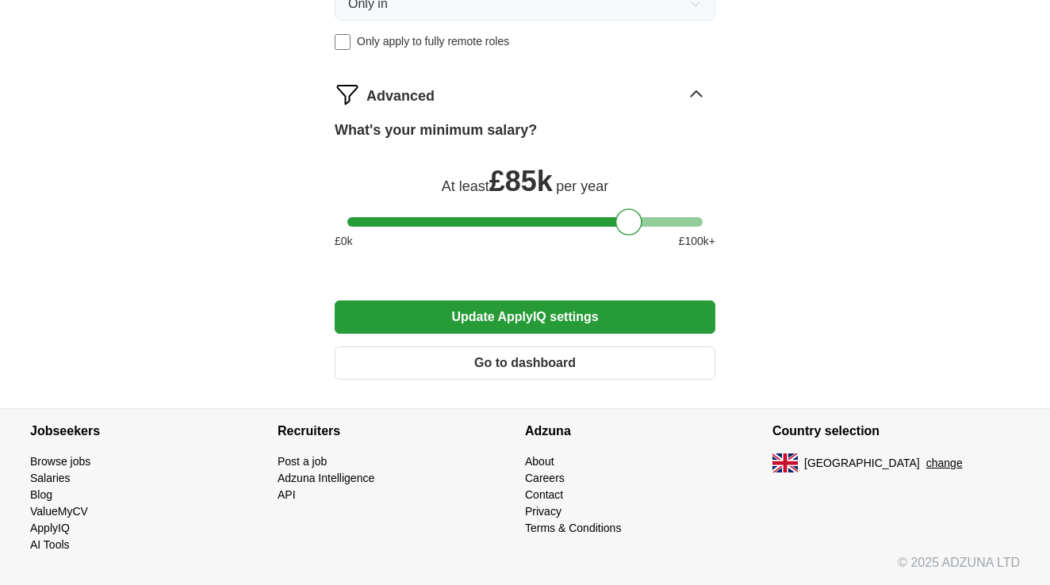
click at [486, 312] on button "Update ApplyIQ settings" at bounding box center [525, 316] width 380 height 33
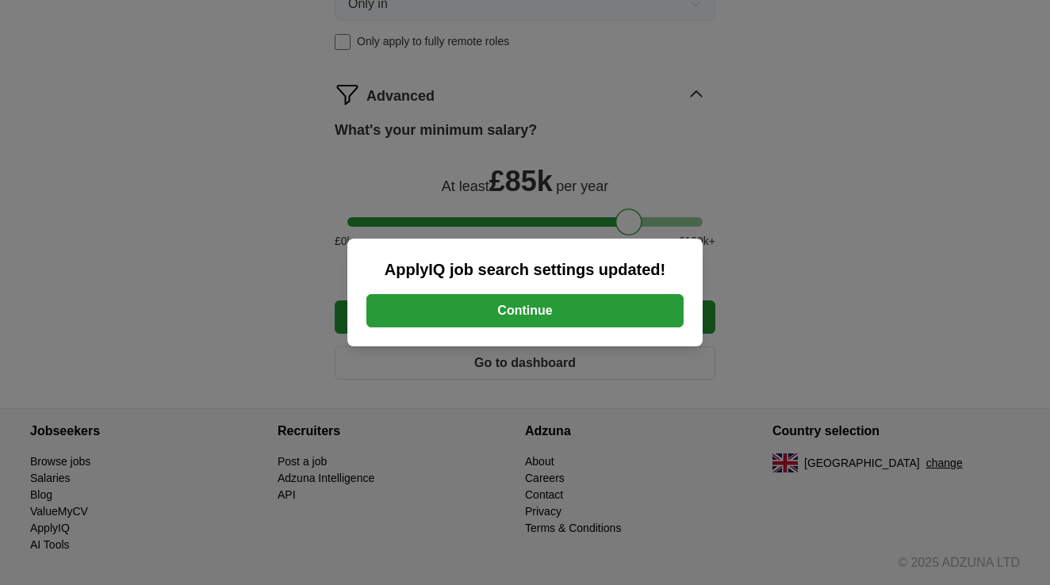
click at [504, 312] on button "Continue" at bounding box center [524, 310] width 317 height 33
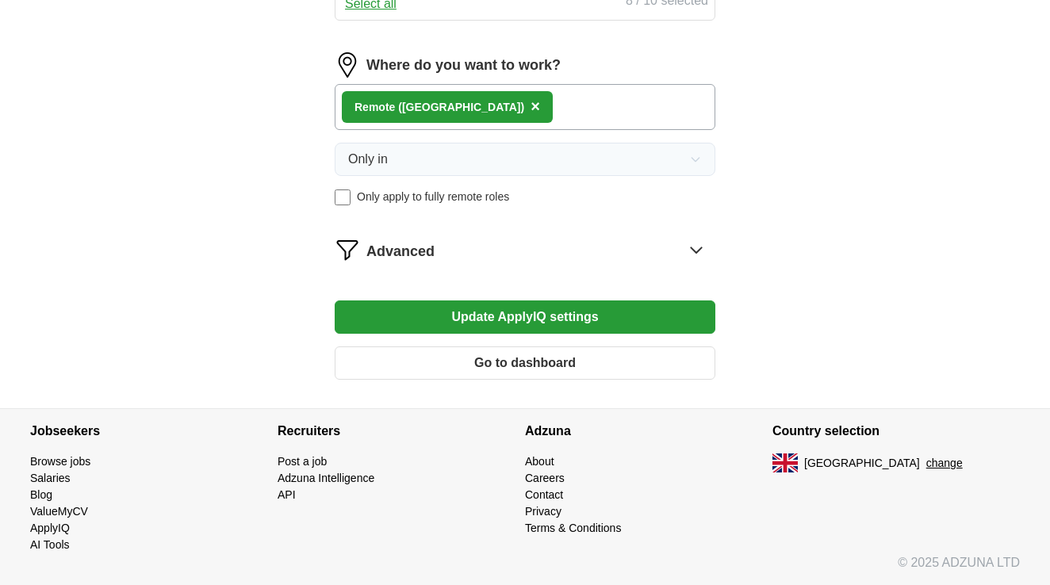
scroll to position [1034, 0]
click at [558, 313] on button "Update ApplyIQ settings" at bounding box center [525, 316] width 380 height 33
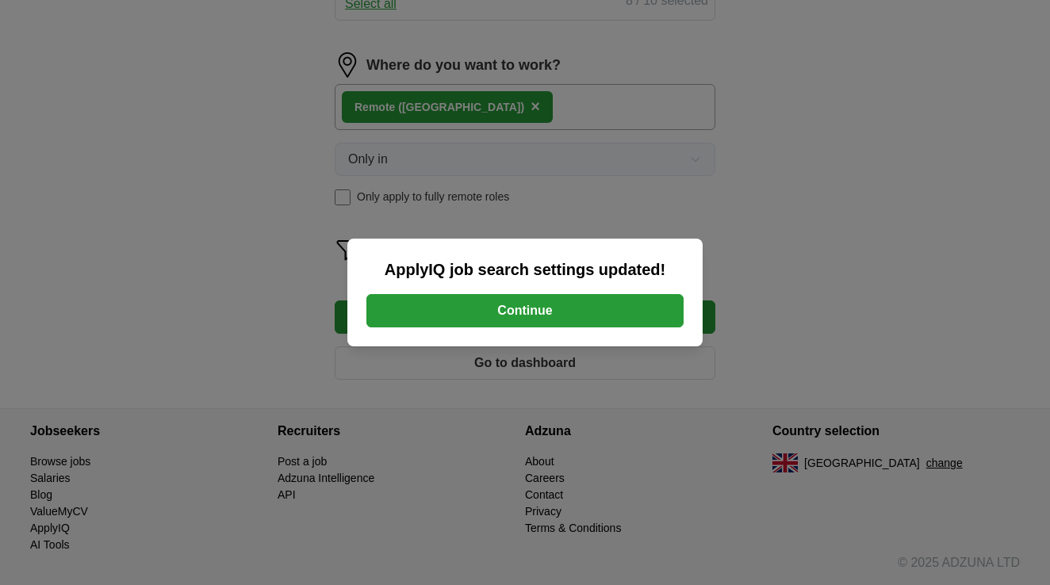
click at [558, 313] on button "Continue" at bounding box center [524, 310] width 317 height 33
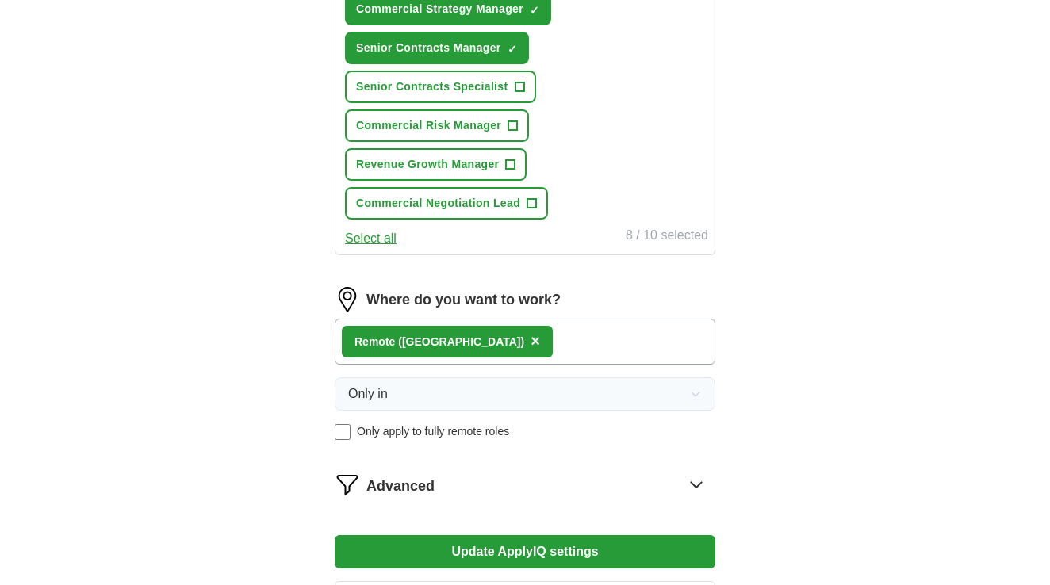
scroll to position [880, 0]
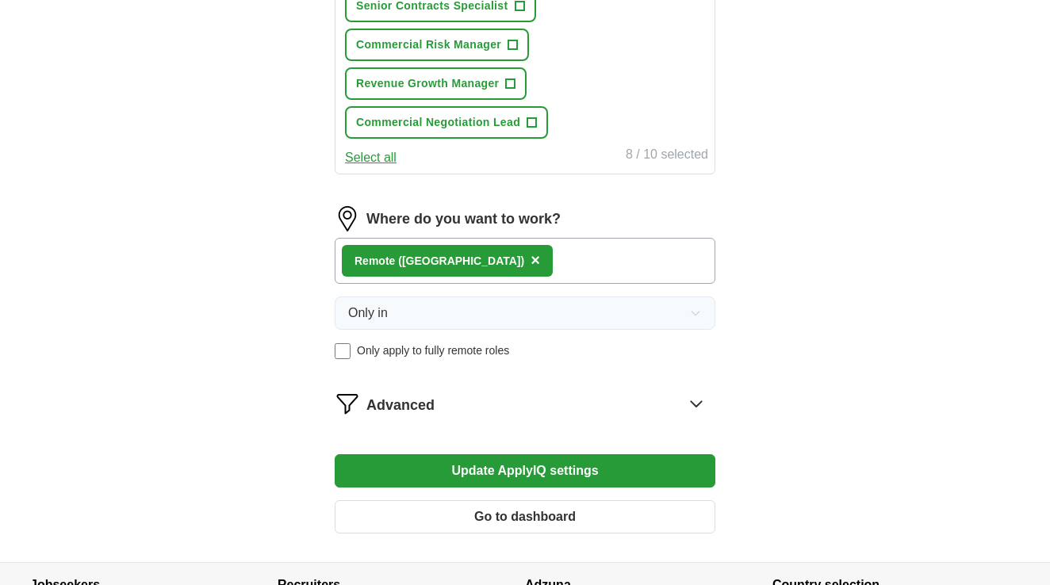
click at [618, 521] on button "Go to dashboard" at bounding box center [525, 516] width 380 height 33
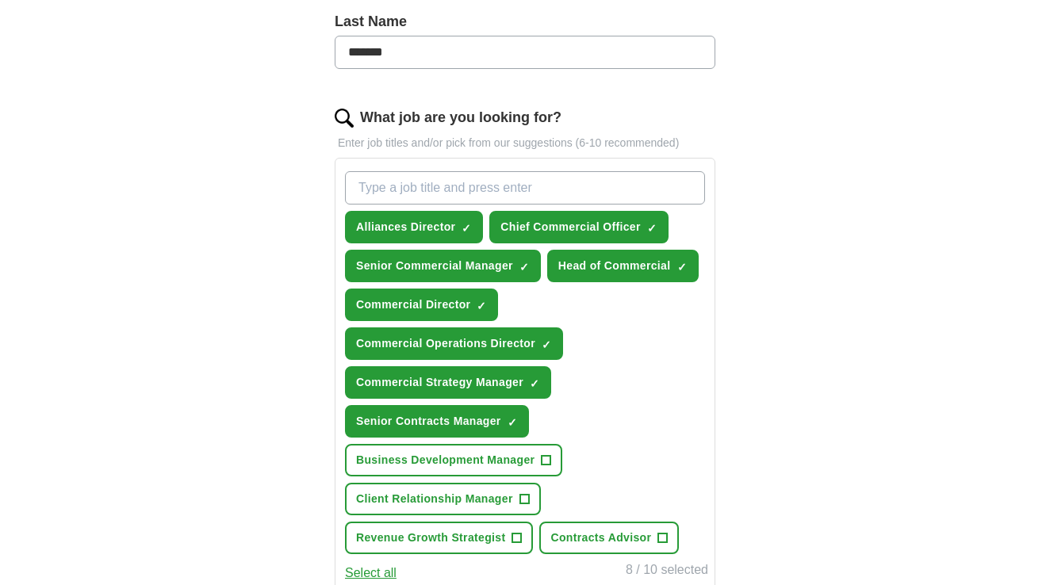
scroll to position [401, 0]
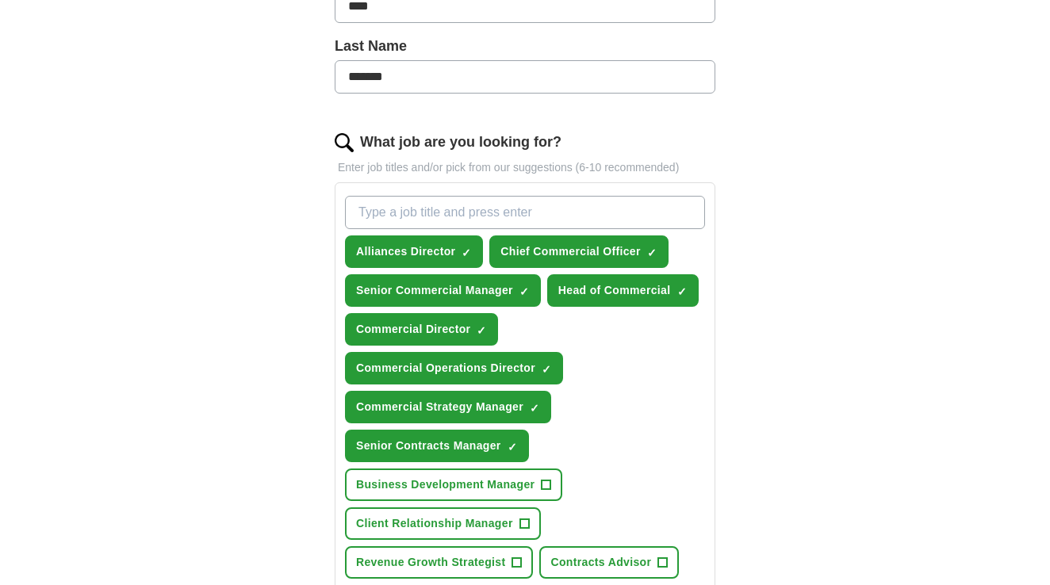
click at [544, 484] on span "+" at bounding box center [546, 485] width 10 height 13
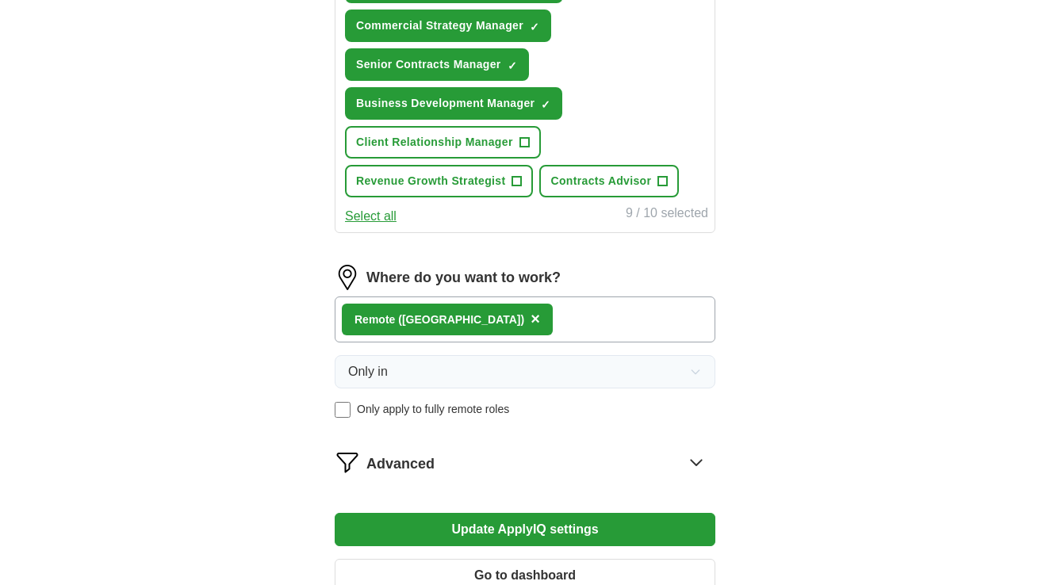
scroll to position [939, 0]
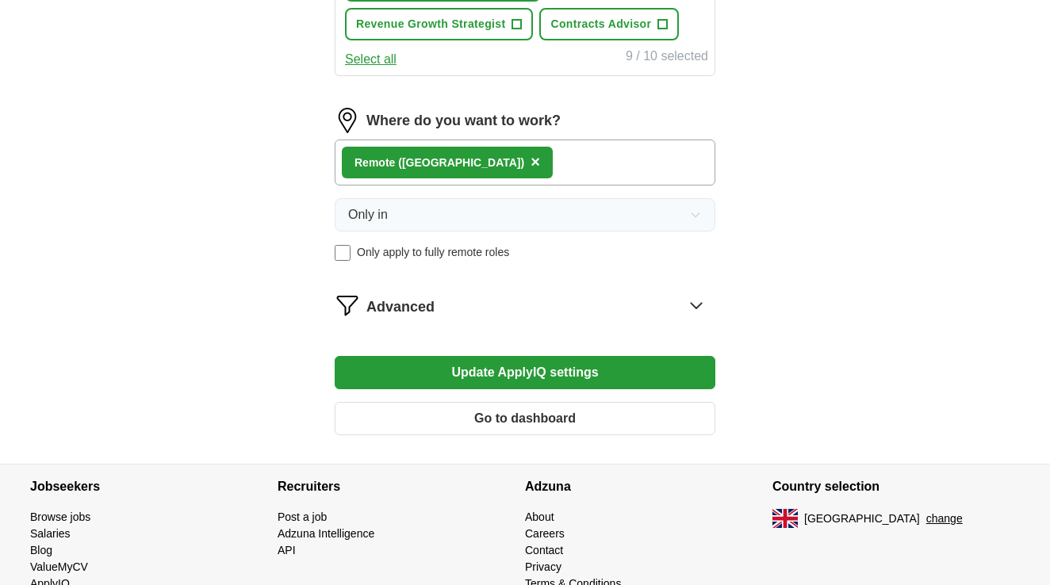
click at [694, 308] on icon at bounding box center [695, 305] width 25 height 25
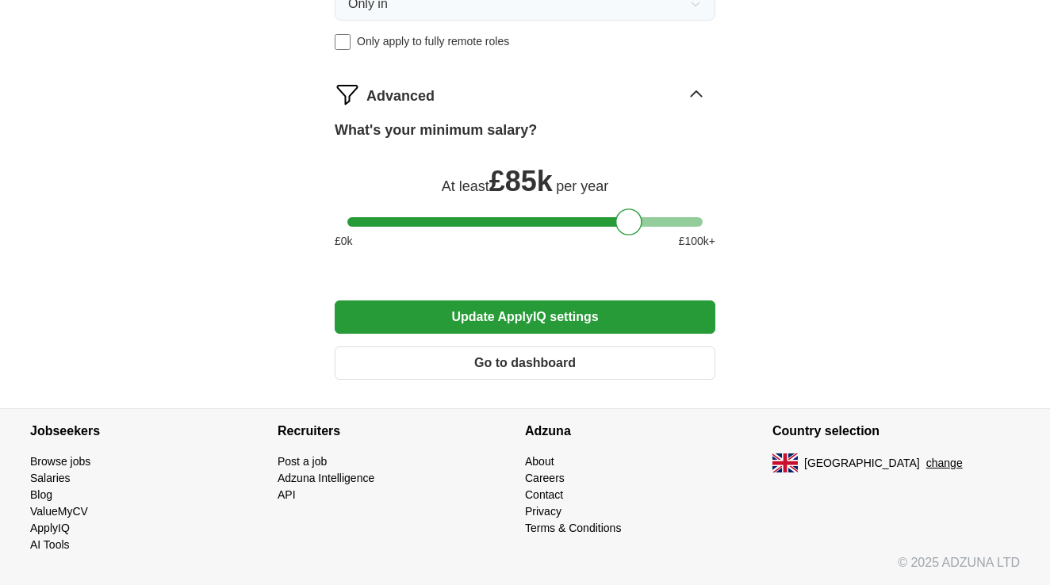
scroll to position [1150, 0]
click at [649, 314] on button "Update ApplyIQ settings" at bounding box center [525, 316] width 380 height 33
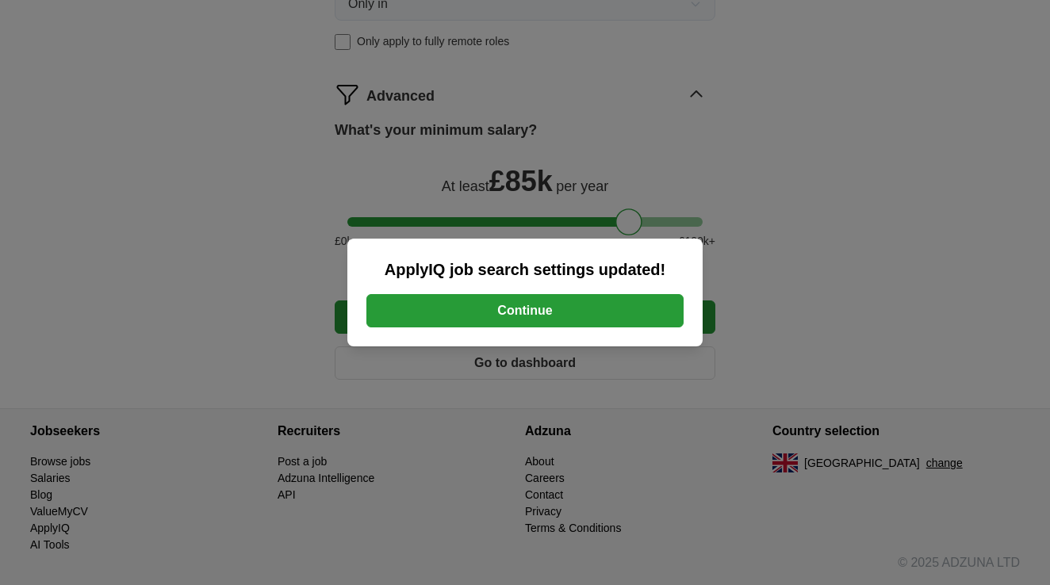
click at [580, 311] on button "Continue" at bounding box center [524, 310] width 317 height 33
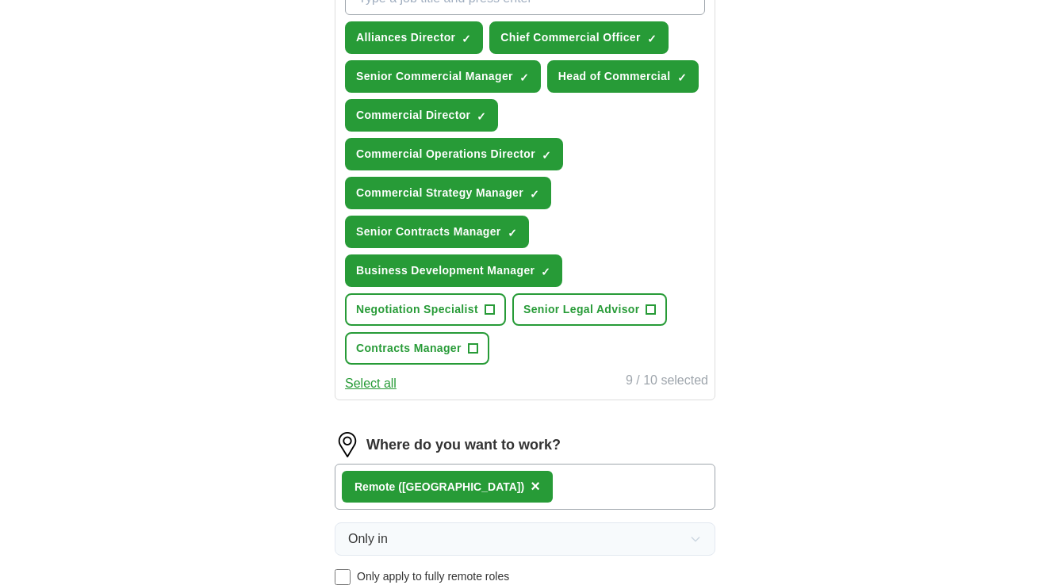
scroll to position [886, 0]
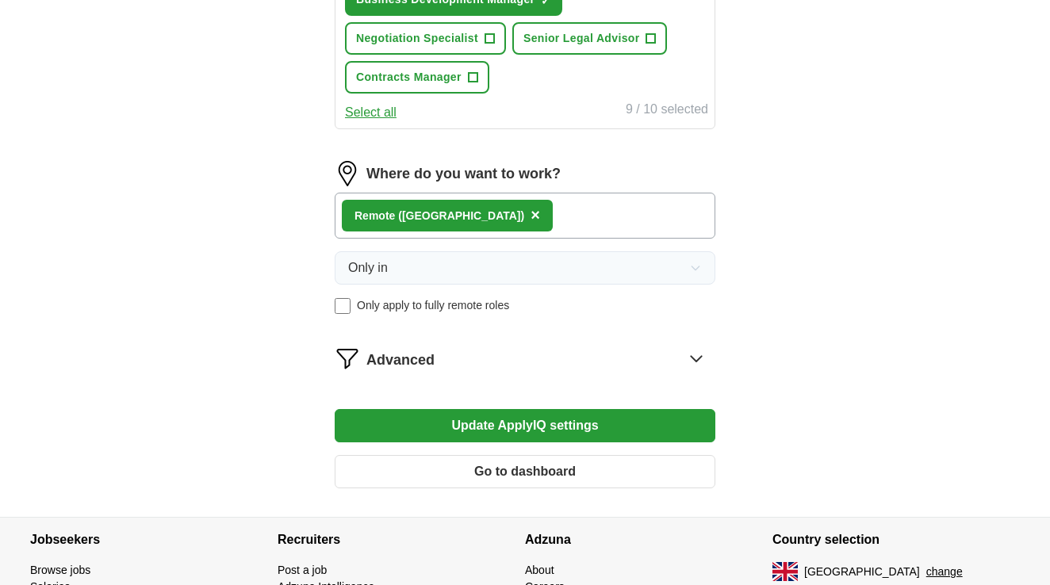
click at [530, 217] on span "×" at bounding box center [535, 214] width 10 height 17
click at [525, 365] on div "Advanced" at bounding box center [540, 358] width 349 height 25
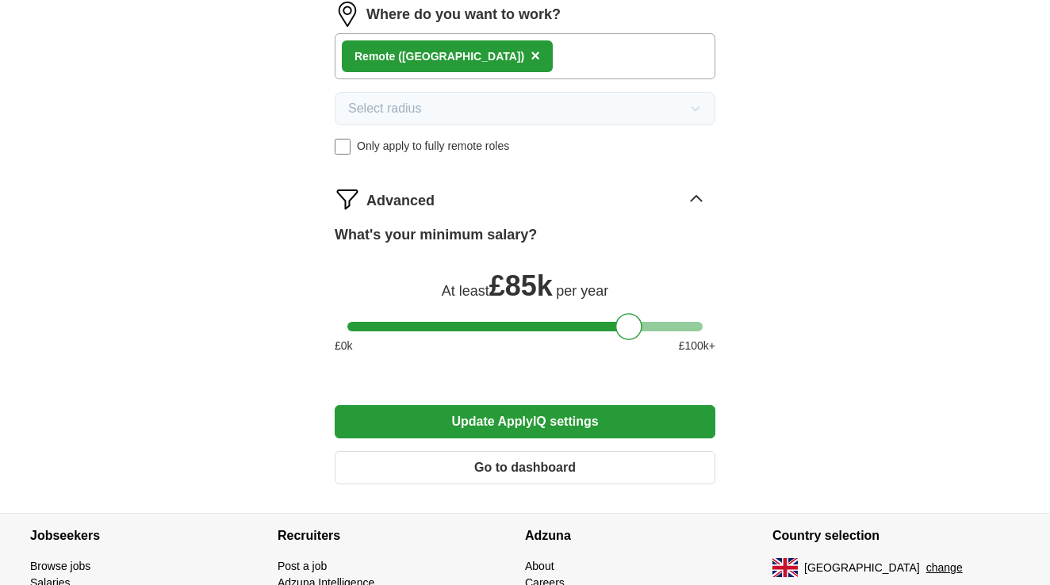
scroll to position [1119, 0]
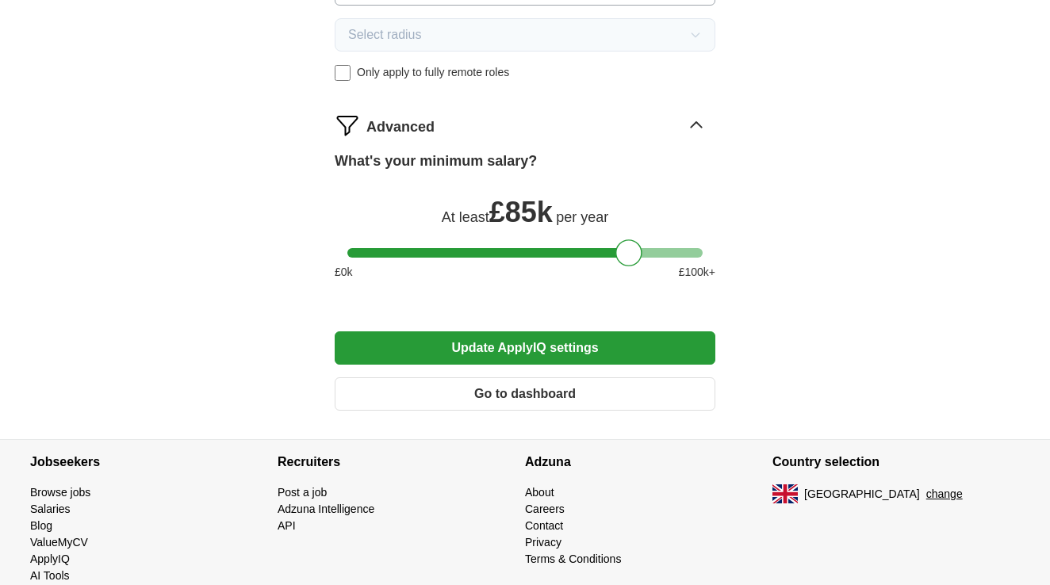
click at [532, 346] on button "Update ApplyIQ settings" at bounding box center [525, 347] width 380 height 33
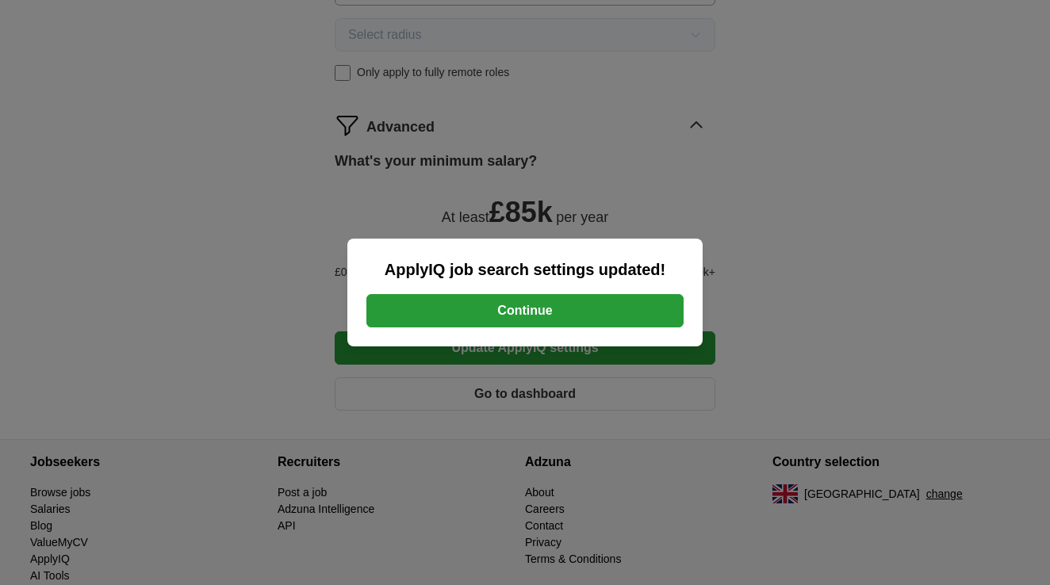
click at [547, 308] on button "Continue" at bounding box center [524, 310] width 317 height 33
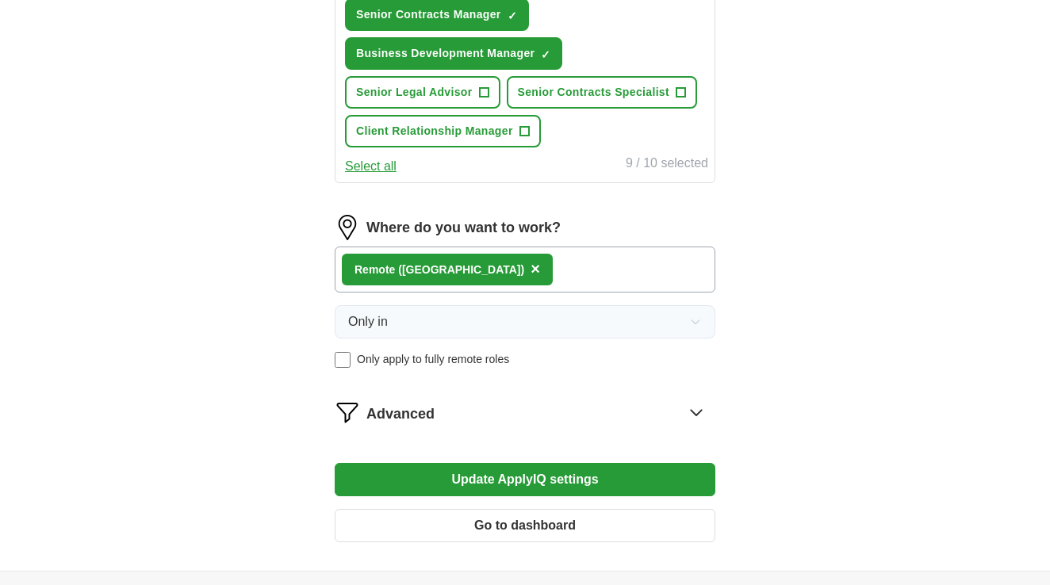
scroll to position [906, 0]
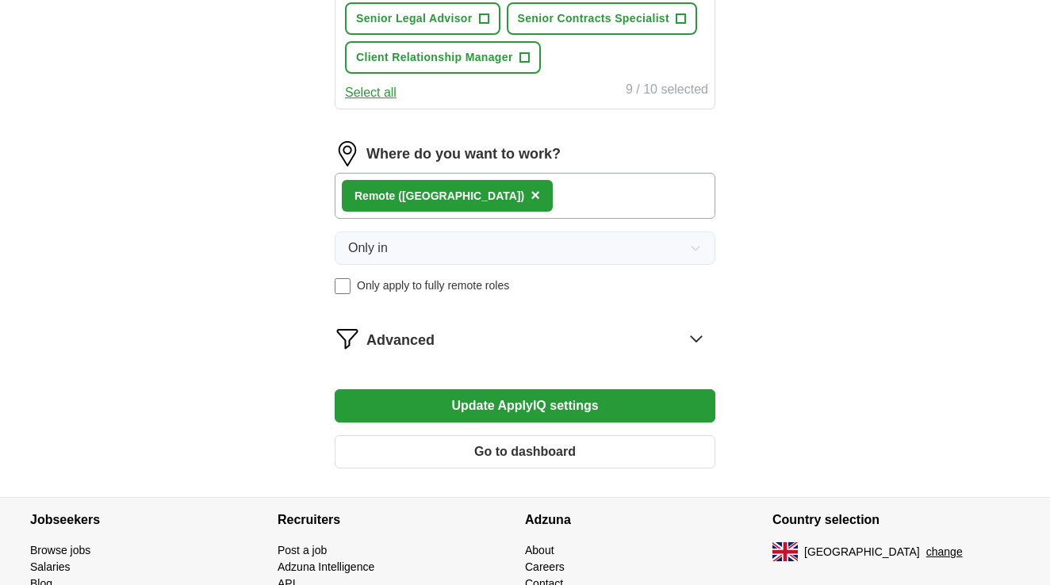
click at [441, 410] on button "Update ApplyIQ settings" at bounding box center [525, 405] width 380 height 33
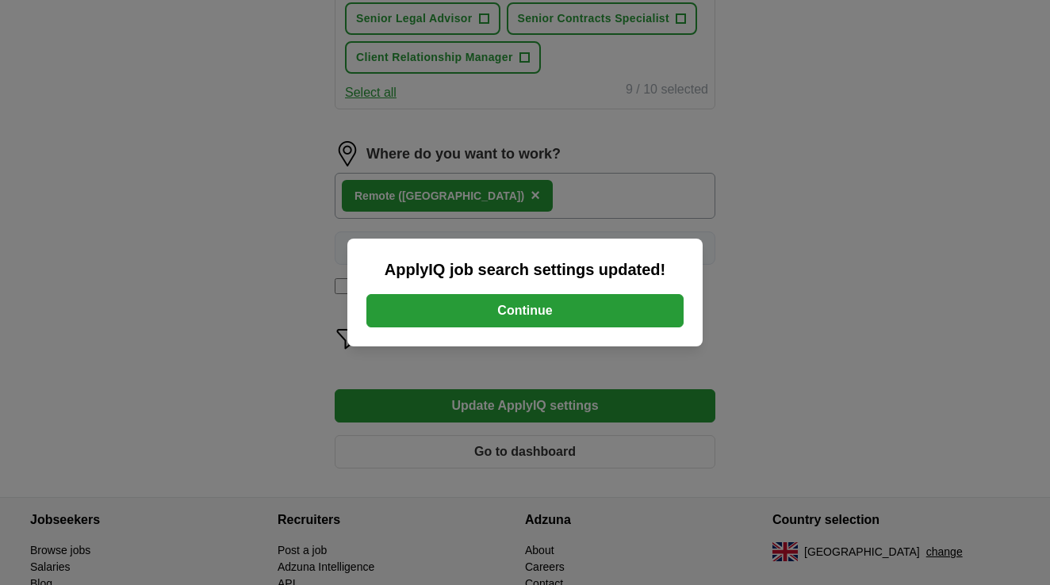
click at [510, 310] on button "Continue" at bounding box center [524, 310] width 317 height 33
